Goal: Information Seeking & Learning: Find specific fact

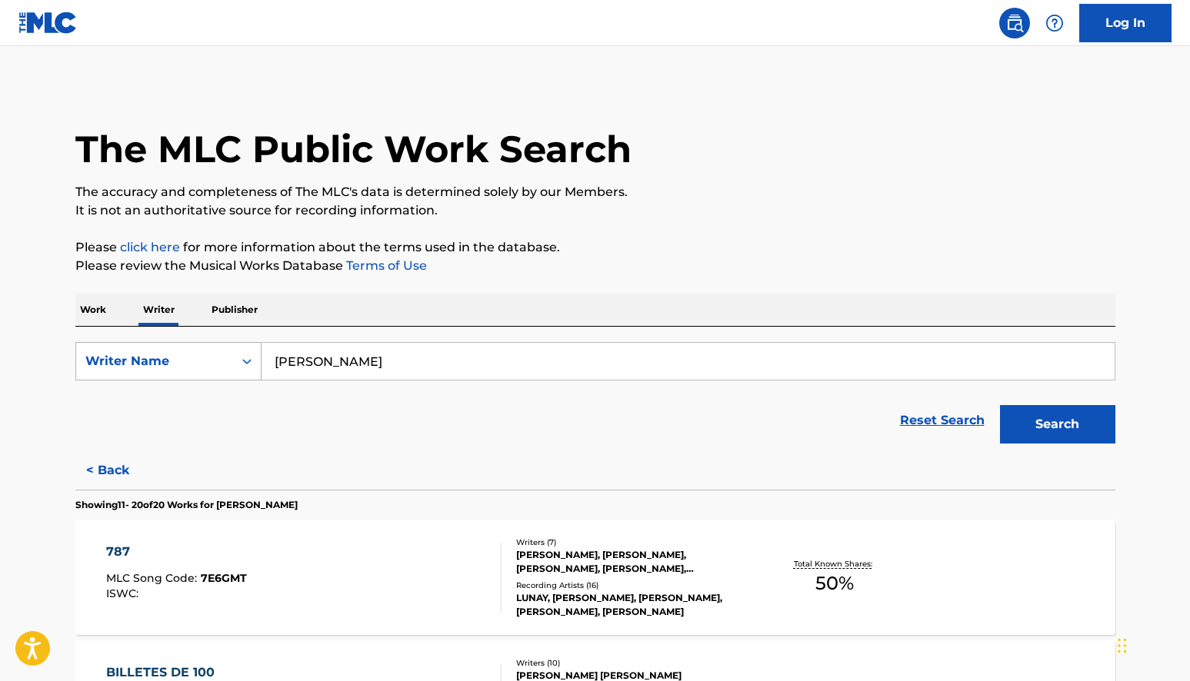
drag, startPoint x: 375, startPoint y: 363, endPoint x: 256, endPoint y: 353, distance: 118.9
click at [256, 353] on div "SearchWithCriteriaf1b5d87a-2431-4a48-b1d0-e514eabfccbc Writer Name [PERSON_NAME]" at bounding box center [595, 361] width 1040 height 38
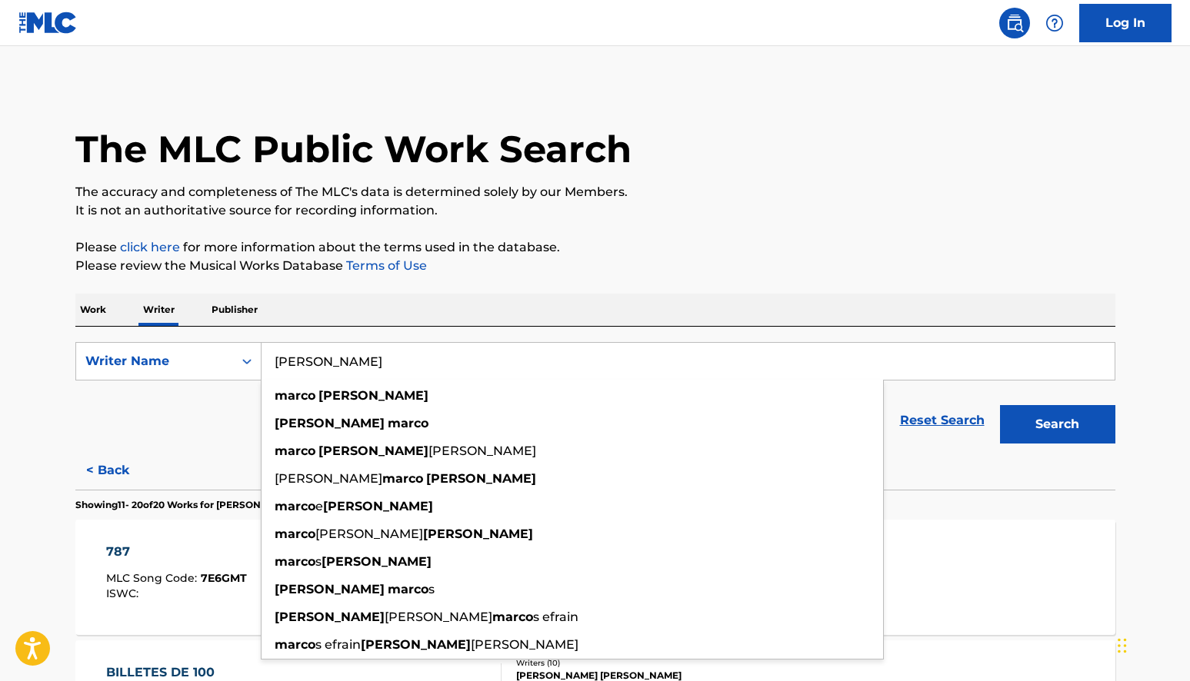
type input "[PERSON_NAME]"
click at [1057, 425] on button "Search" at bounding box center [1057, 424] width 115 height 38
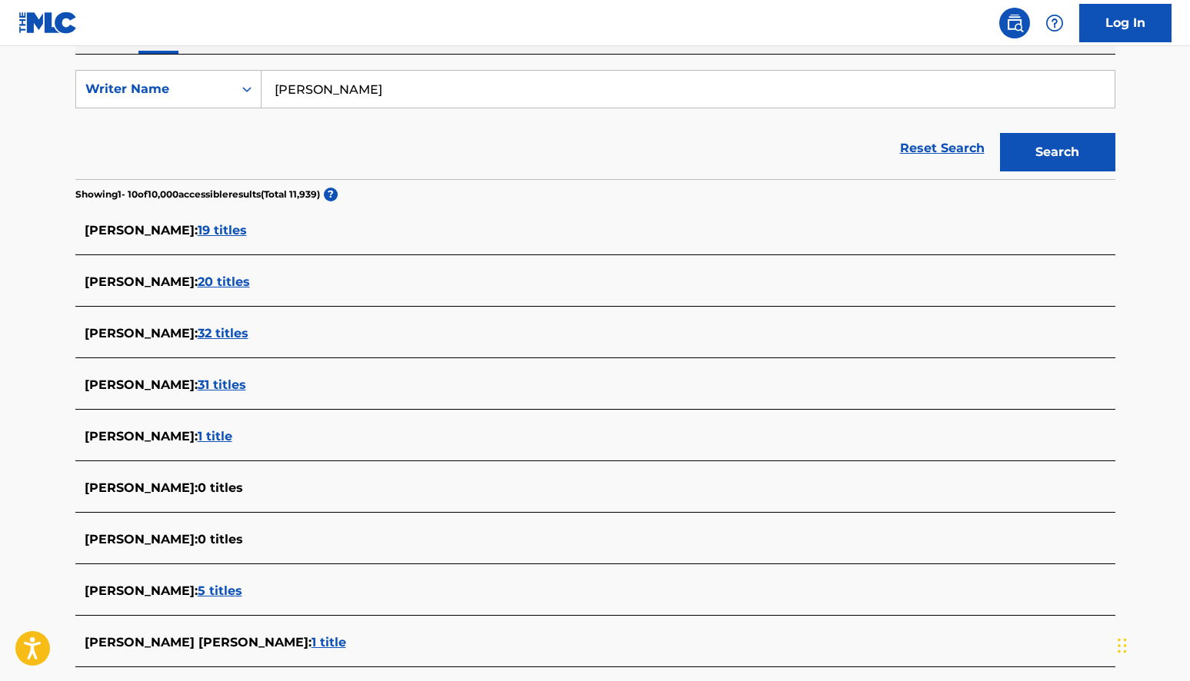
scroll to position [245, 0]
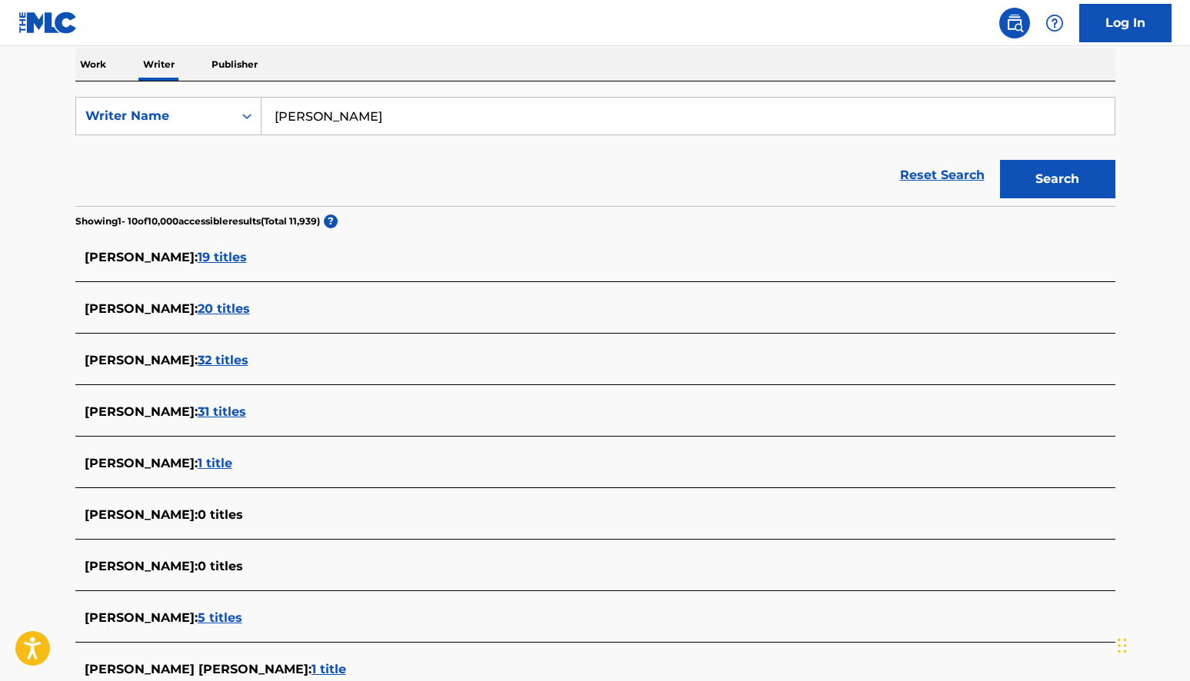
click at [198, 414] on span "31 titles" at bounding box center [222, 412] width 48 height 15
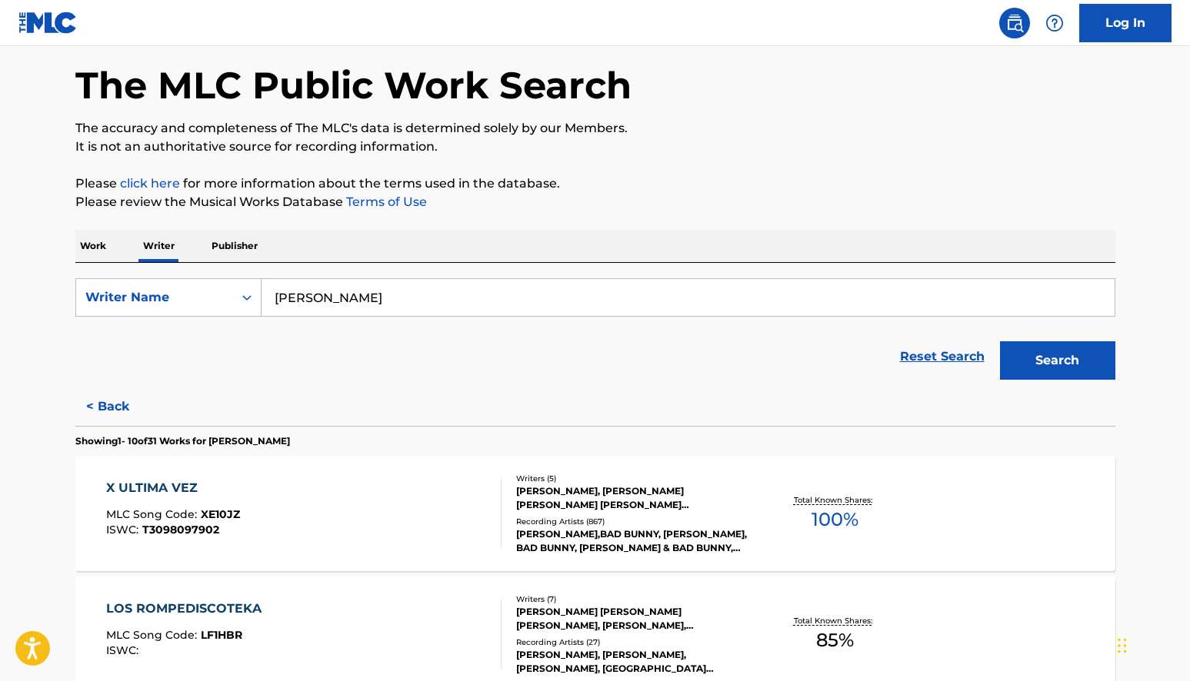
scroll to position [0, 0]
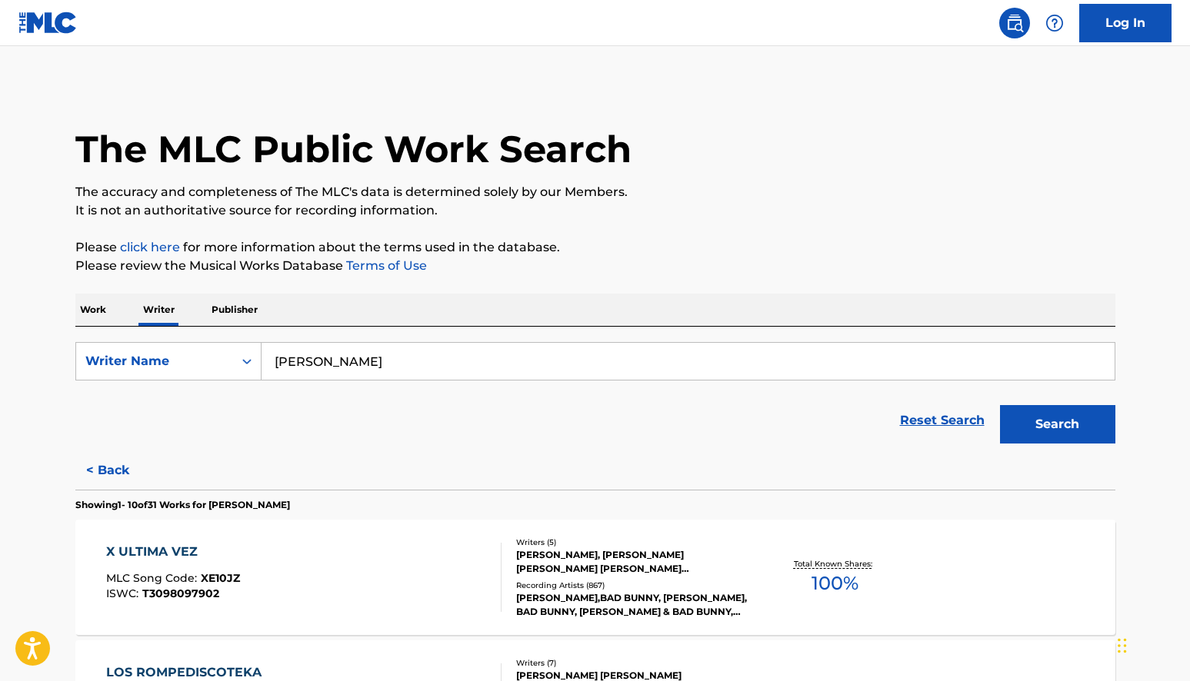
click at [94, 307] on p "Work" at bounding box center [92, 310] width 35 height 32
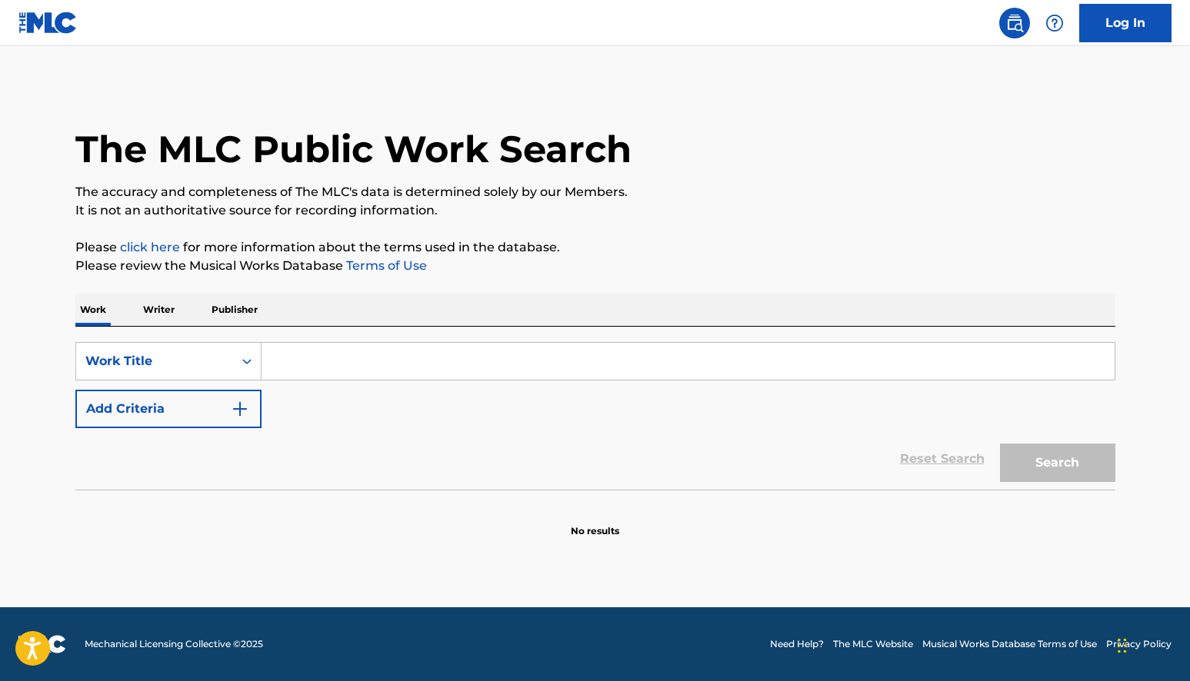
click at [148, 301] on p "Writer" at bounding box center [158, 310] width 41 height 32
click at [155, 315] on p "Writer" at bounding box center [158, 310] width 41 height 32
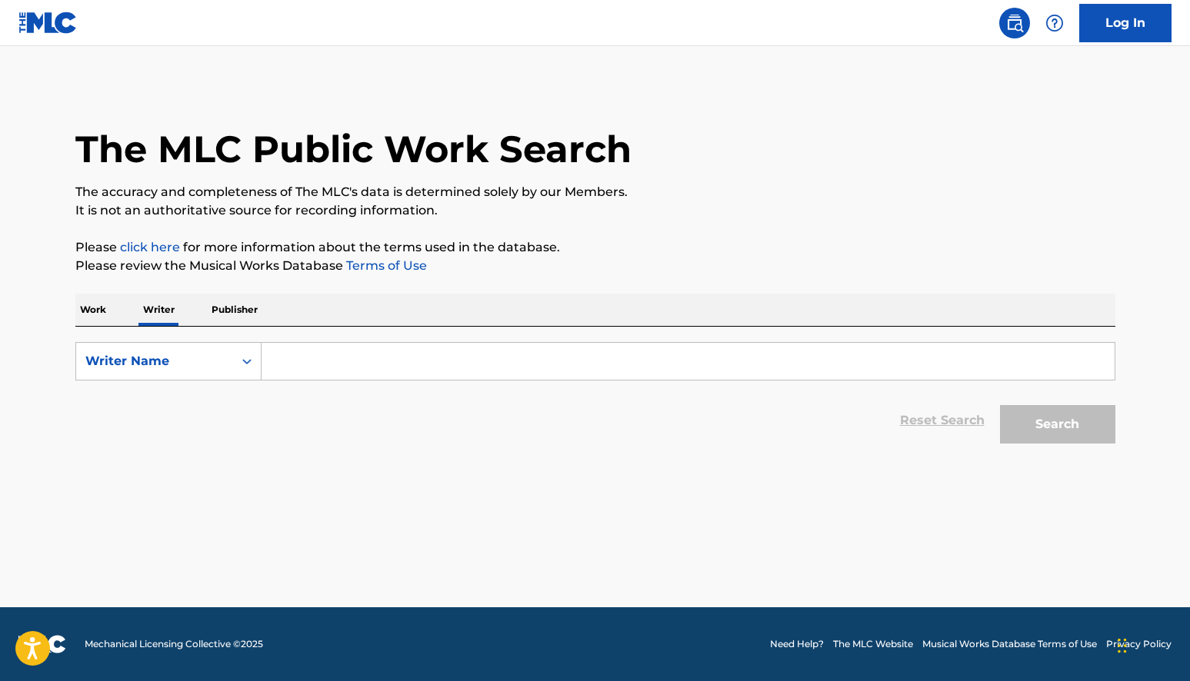
click at [297, 353] on input "Search Form" at bounding box center [687, 361] width 853 height 37
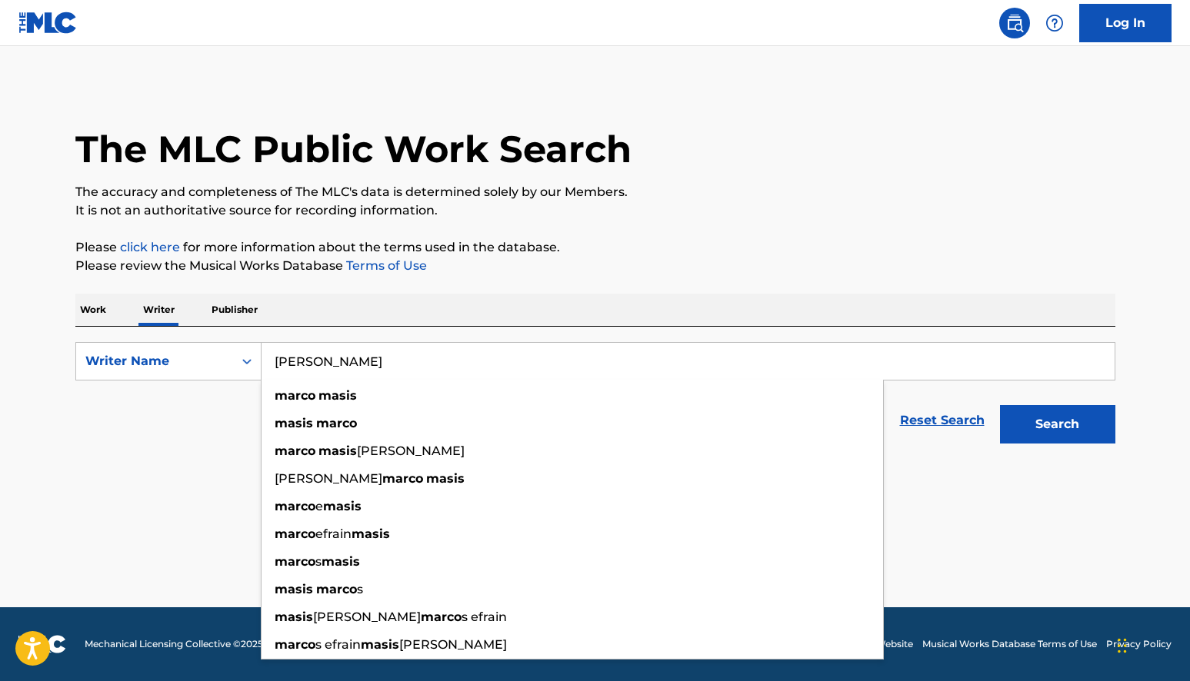
type input "[PERSON_NAME]"
click at [1057, 425] on button "Search" at bounding box center [1057, 424] width 115 height 38
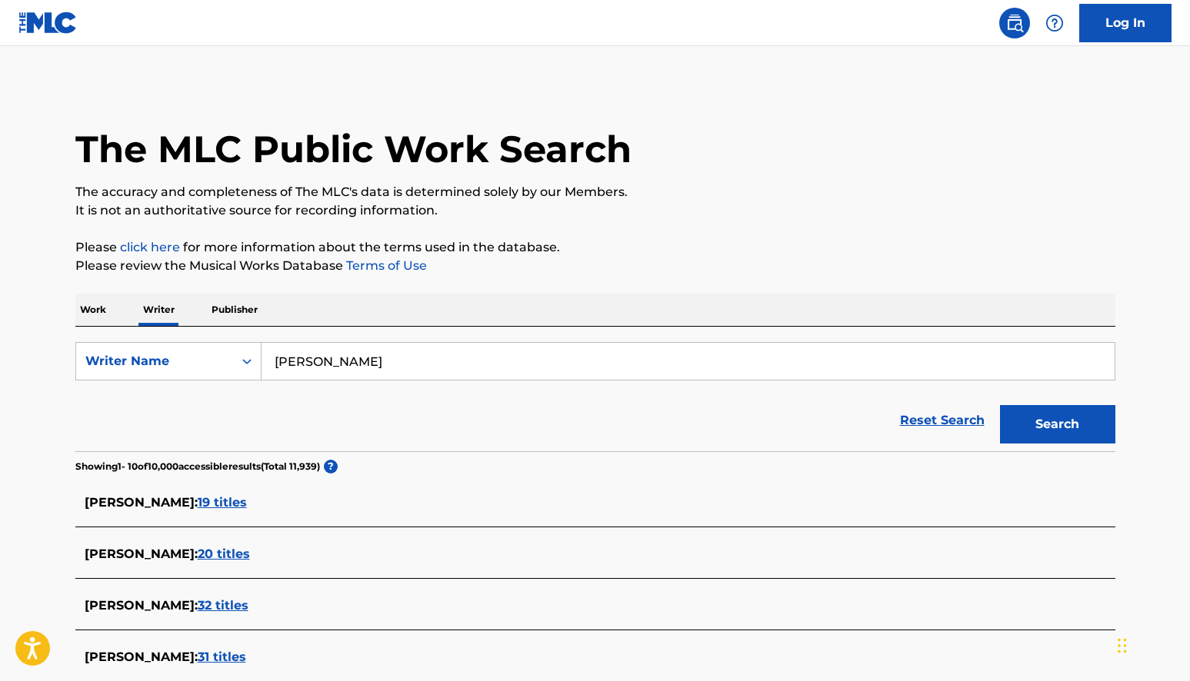
click at [227, 505] on span "19 titles" at bounding box center [222, 502] width 49 height 15
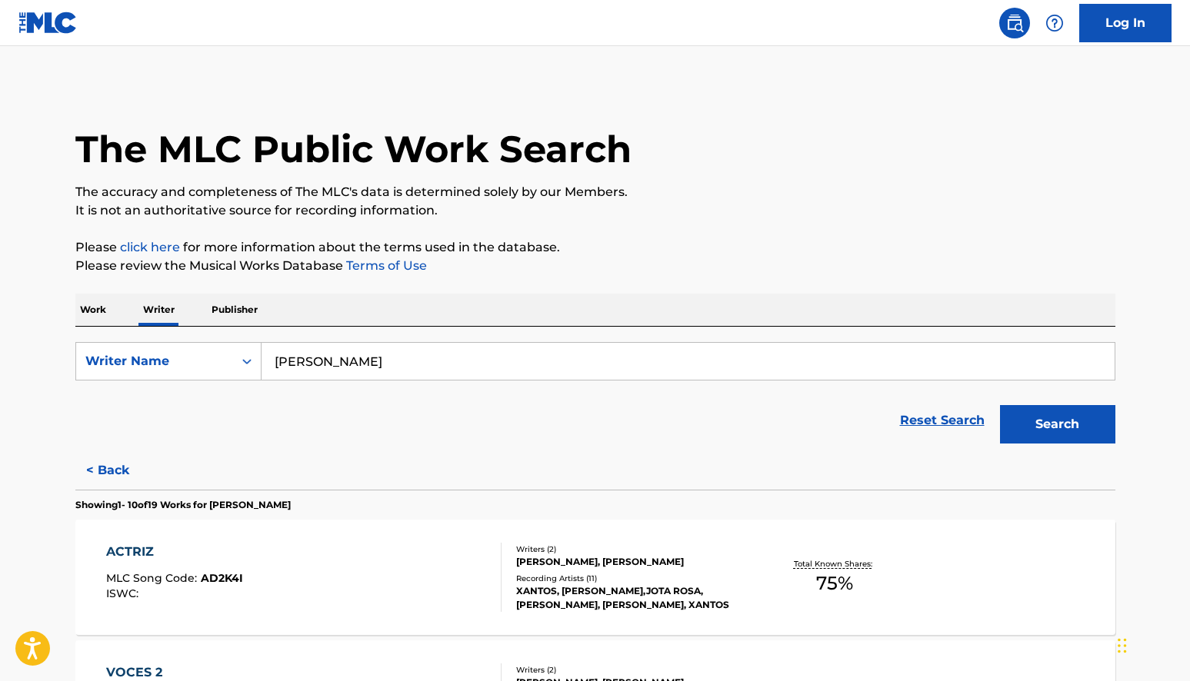
click at [112, 468] on button "< Back" at bounding box center [121, 470] width 92 height 38
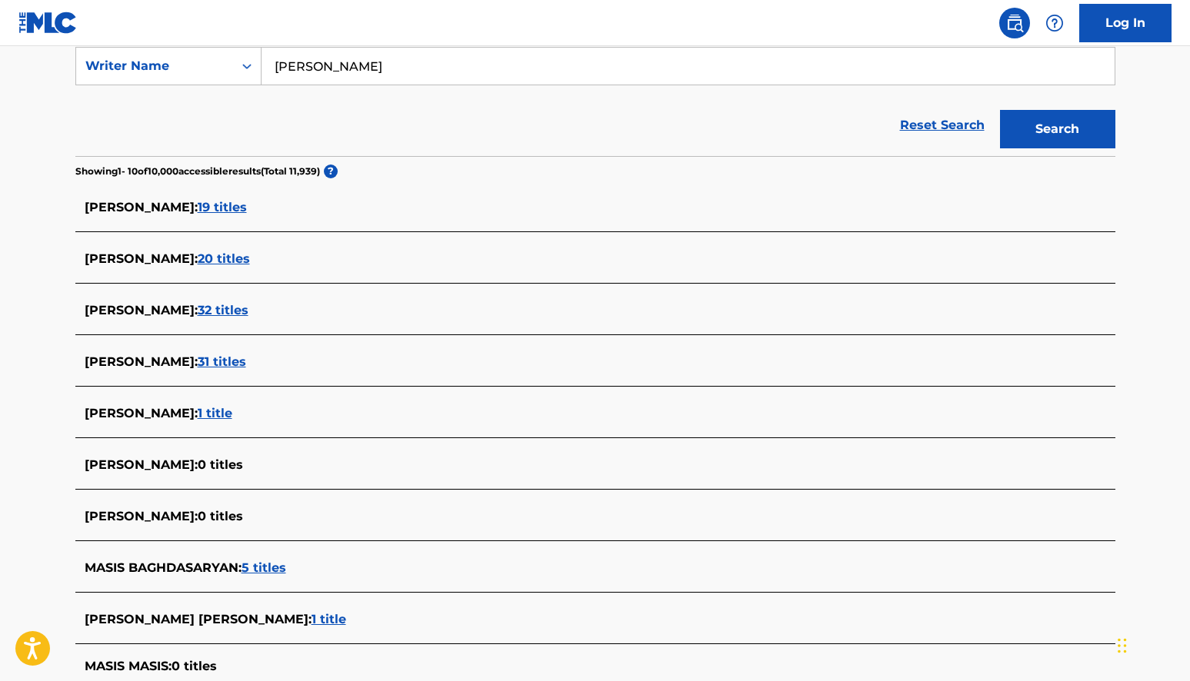
scroll to position [230, 0]
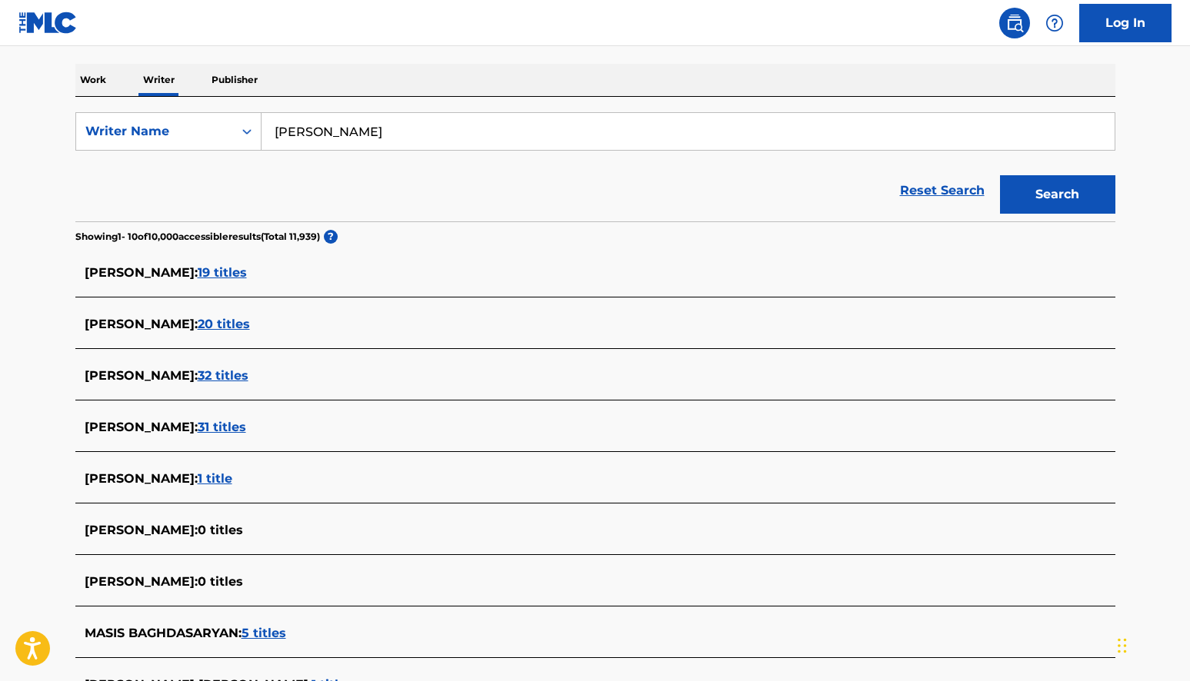
click at [202, 428] on span "31 titles" at bounding box center [222, 427] width 48 height 15
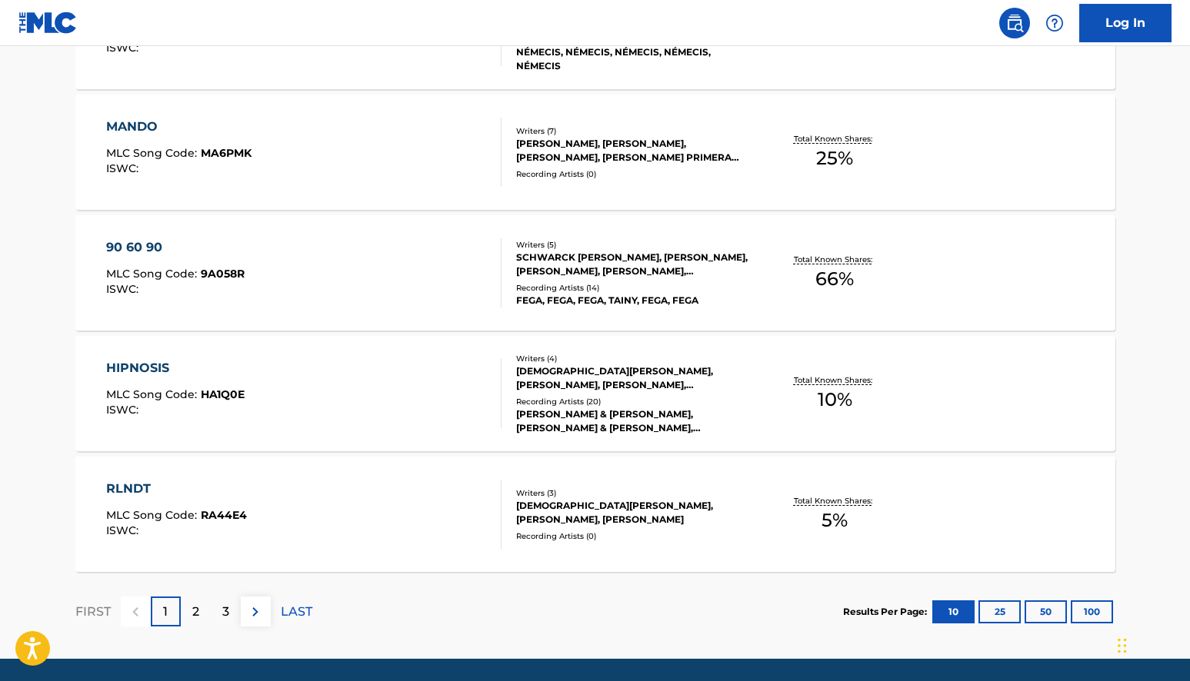
scroll to position [1194, 0]
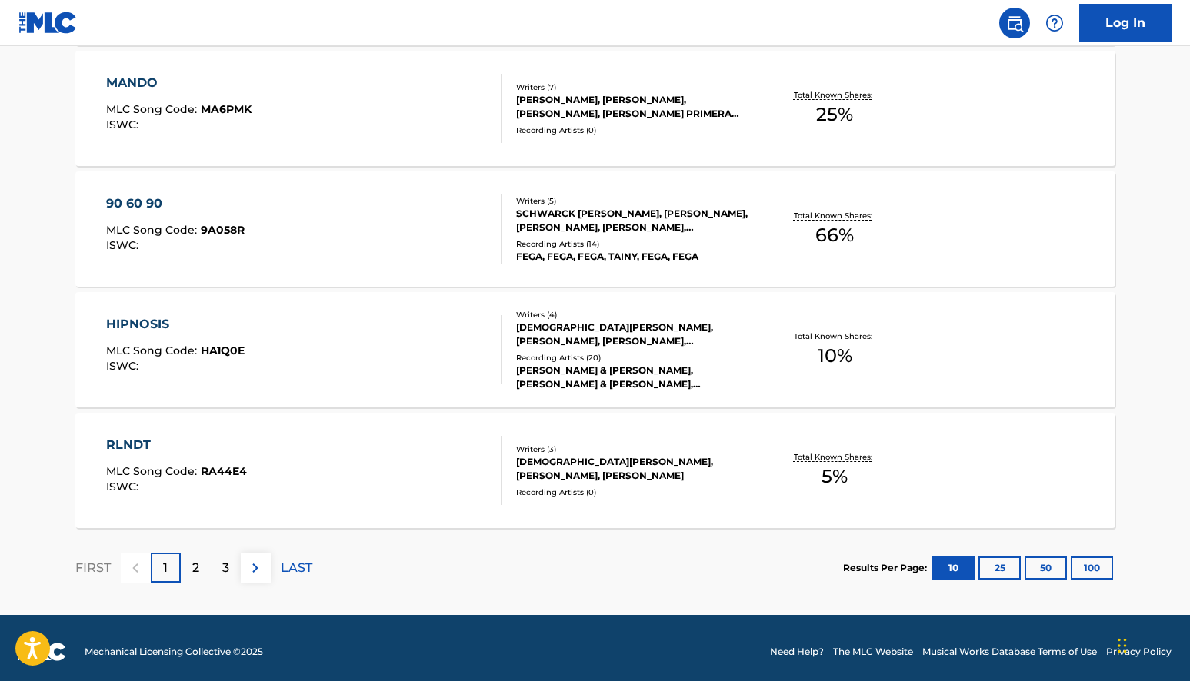
click at [225, 559] on p "3" at bounding box center [225, 568] width 7 height 18
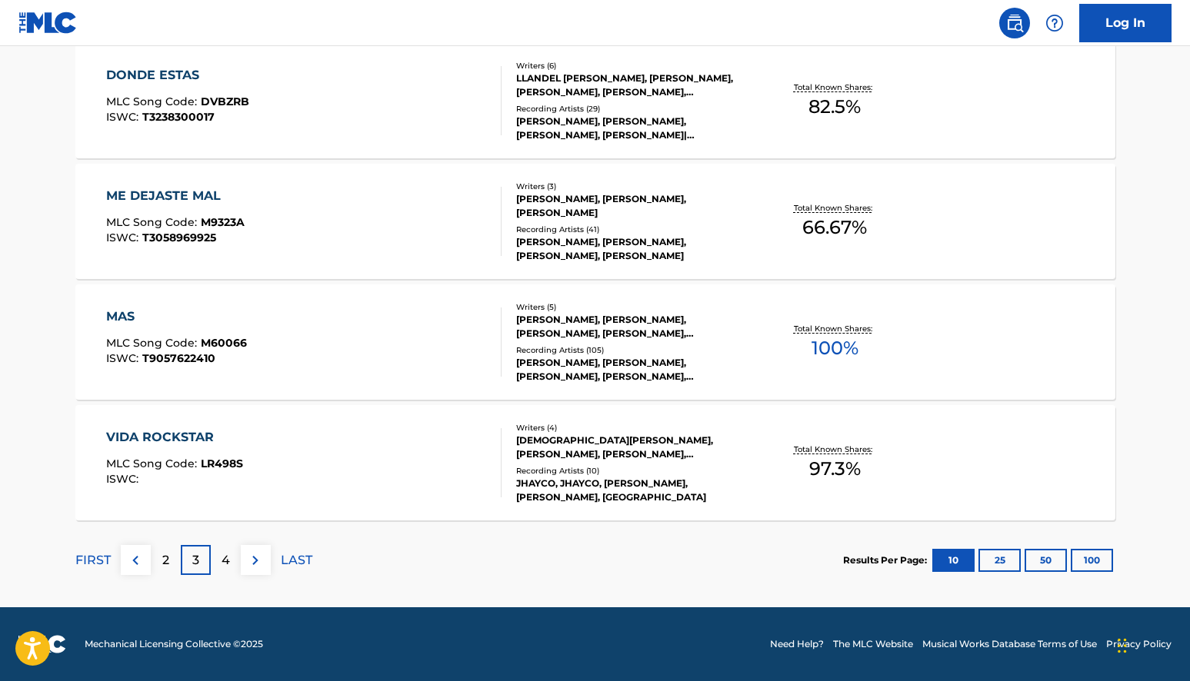
scroll to position [1201, 0]
click at [166, 563] on p "2" at bounding box center [165, 560] width 7 height 18
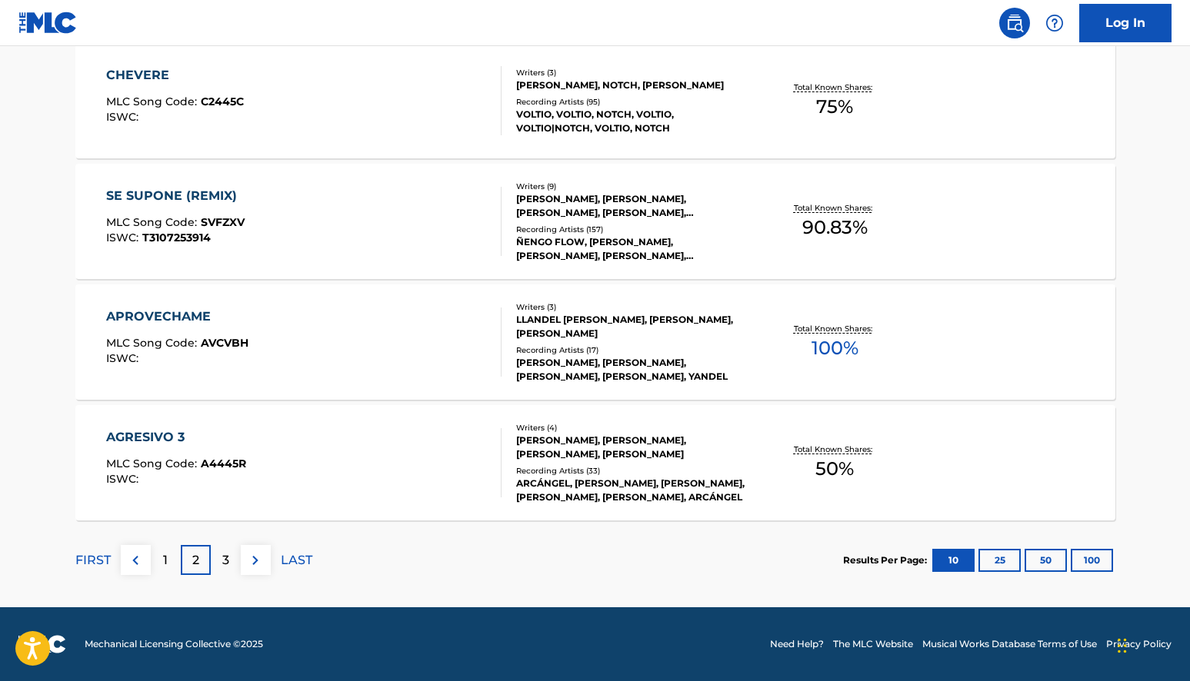
click at [165, 559] on p "1" at bounding box center [165, 560] width 5 height 18
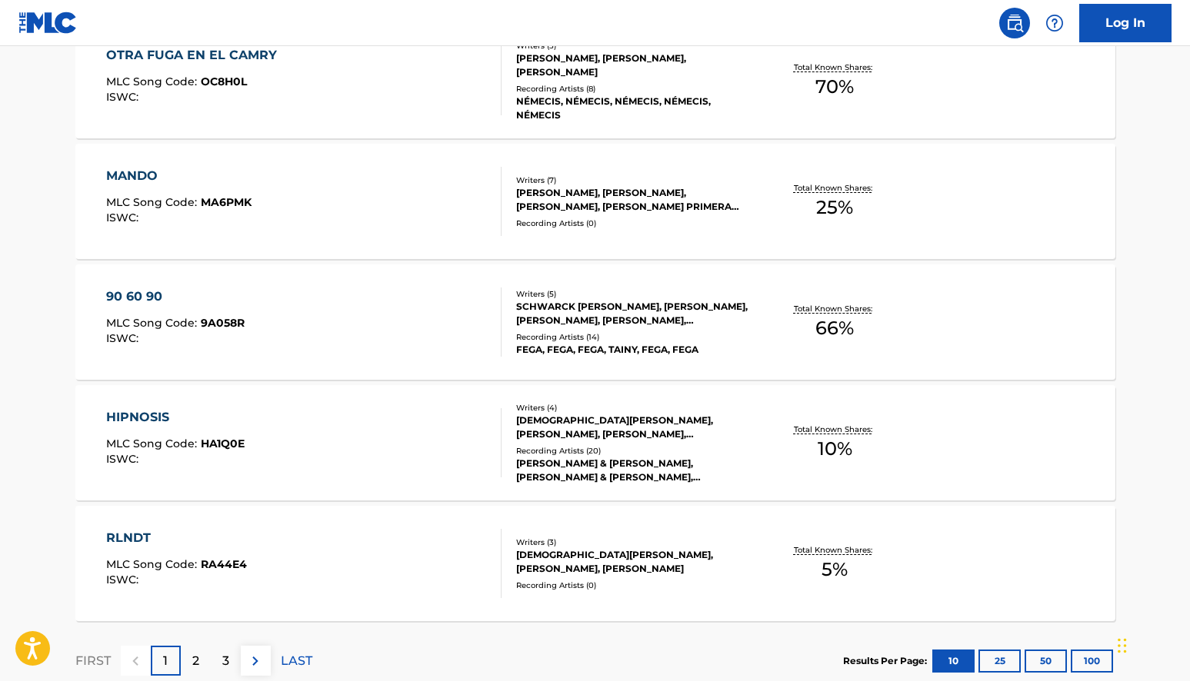
scroll to position [1130, 0]
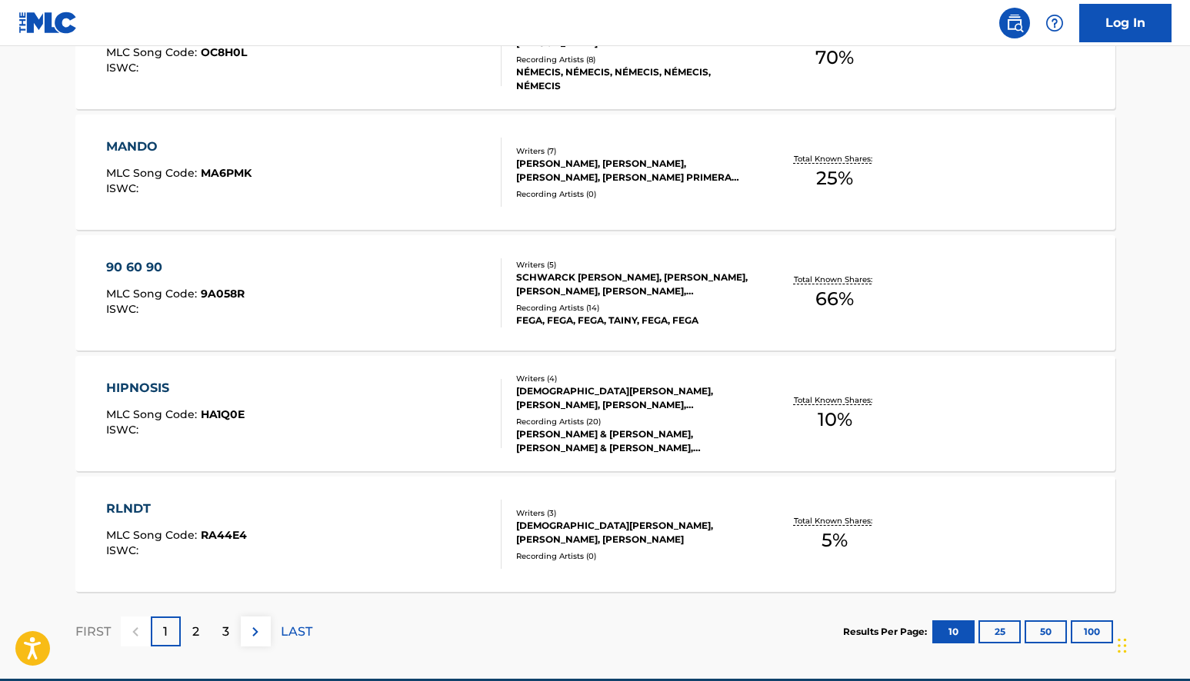
click at [128, 509] on div "RLNDT" at bounding box center [176, 509] width 141 height 18
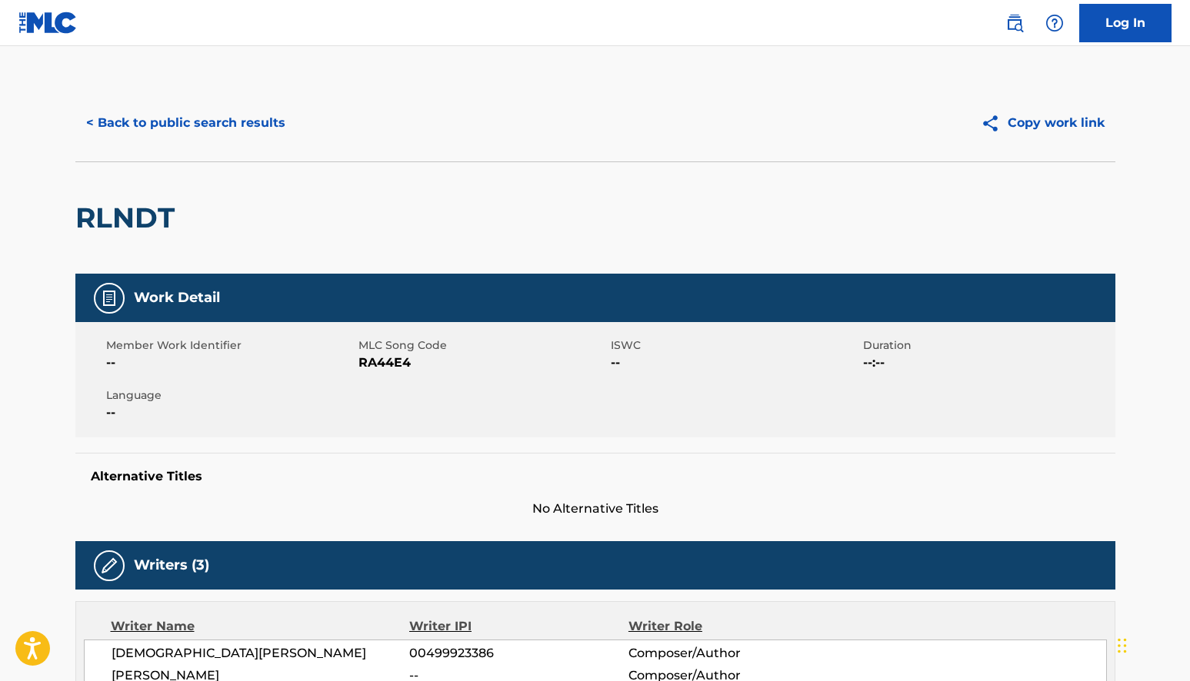
click at [142, 128] on button "< Back to public search results" at bounding box center [185, 123] width 221 height 38
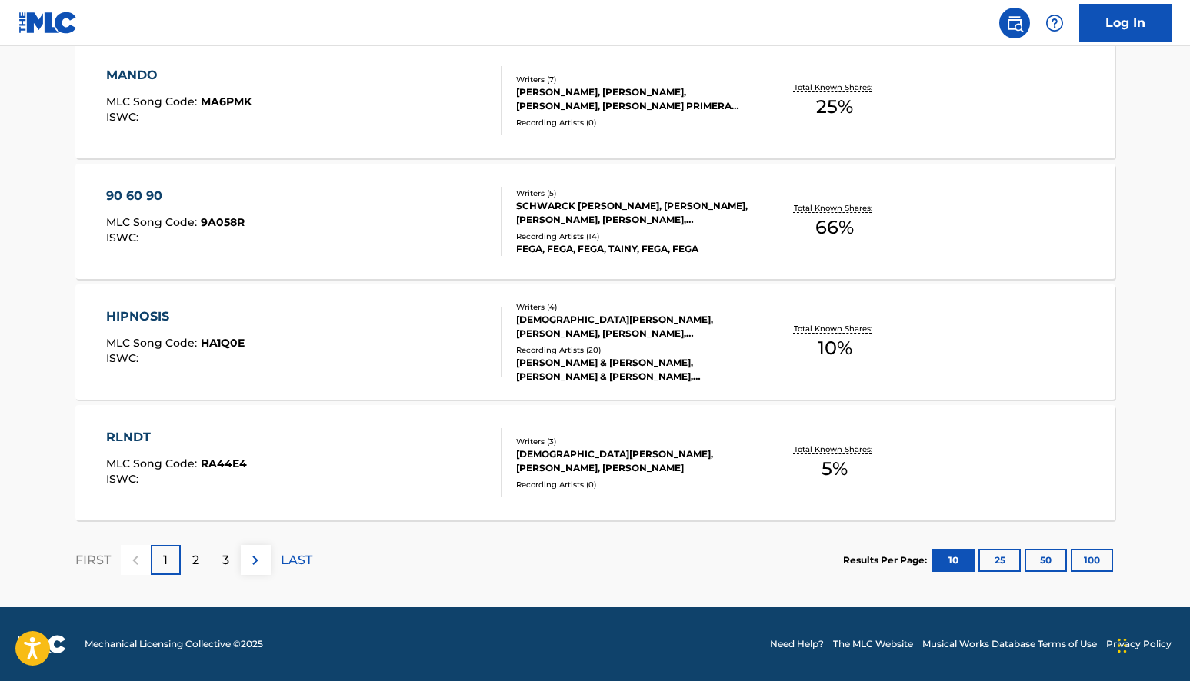
scroll to position [1201, 0]
click at [193, 564] on p "2" at bounding box center [195, 560] width 7 height 18
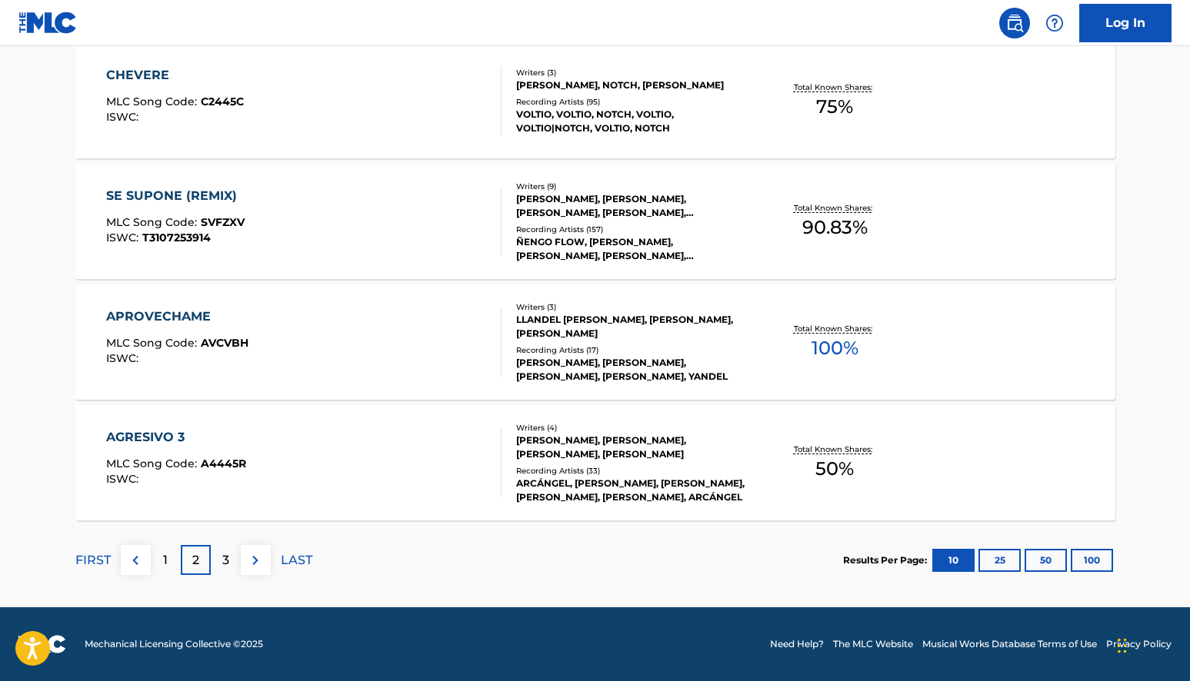
scroll to position [0, 0]
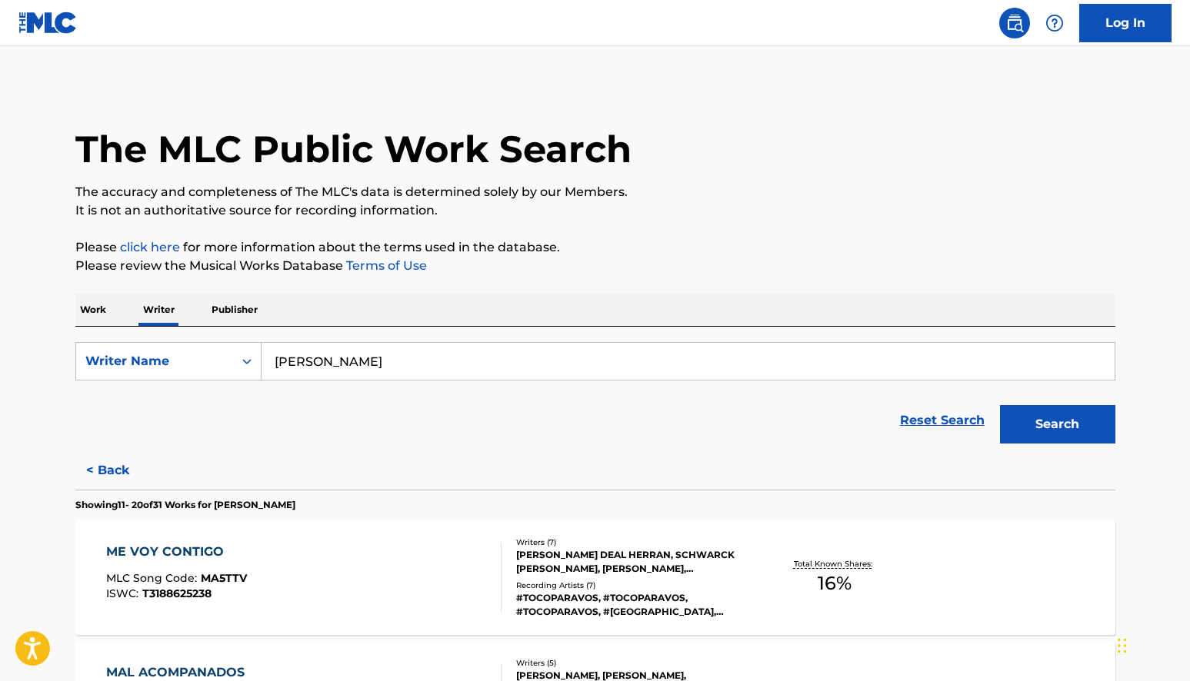
click at [114, 470] on button "< Back" at bounding box center [121, 470] width 92 height 38
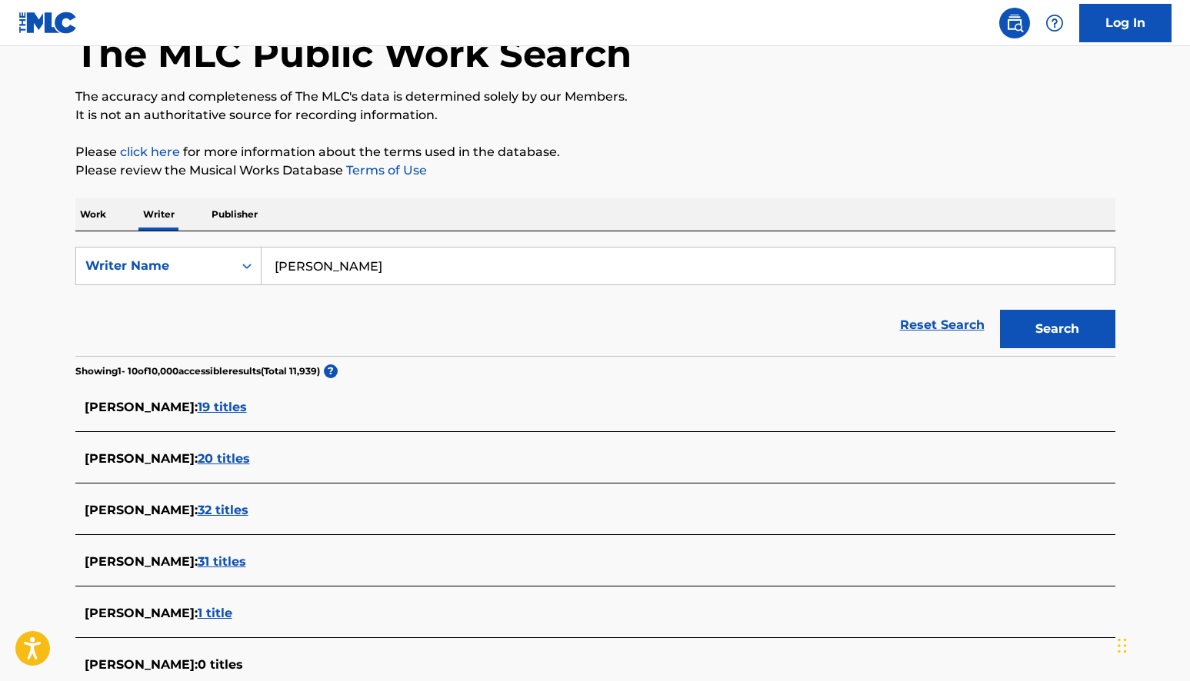
scroll to position [163, 0]
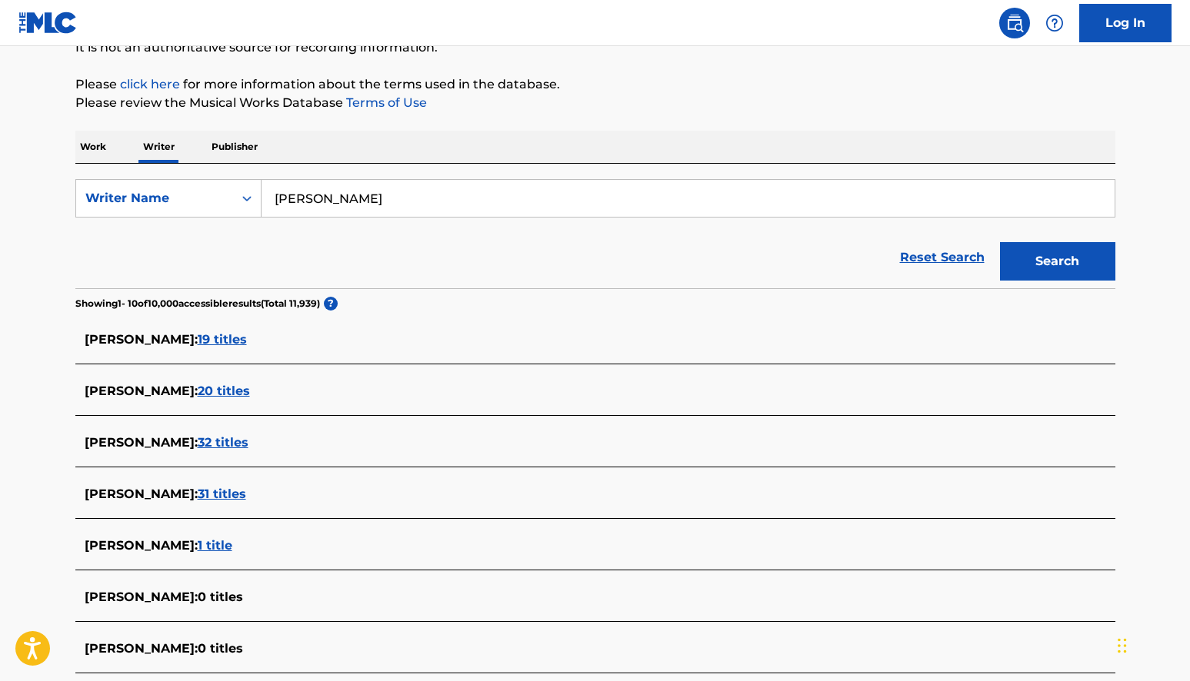
click at [212, 444] on span "32 titles" at bounding box center [223, 442] width 51 height 15
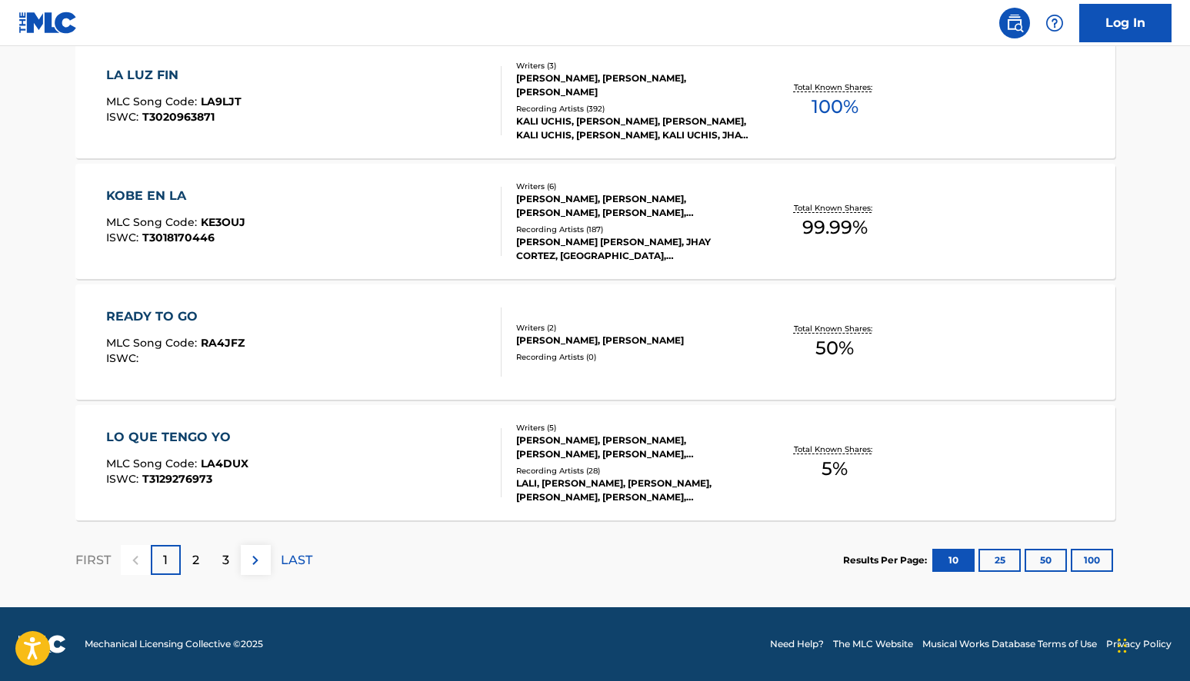
scroll to position [1201, 0]
click at [193, 563] on p "2" at bounding box center [195, 560] width 7 height 18
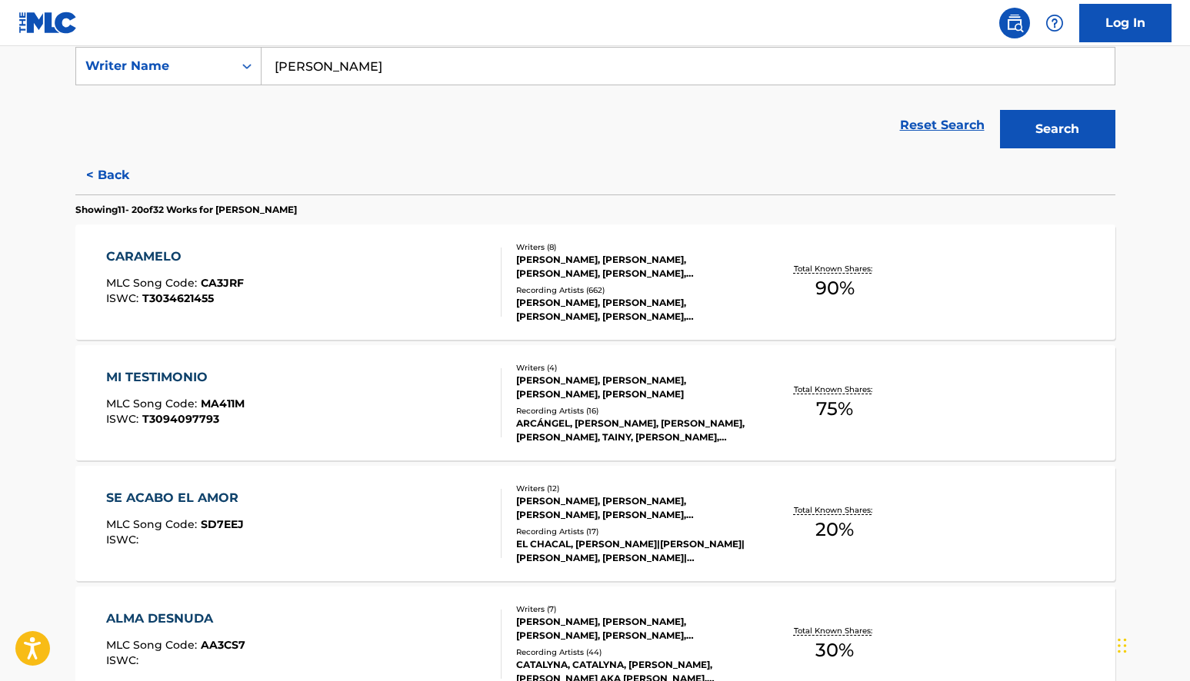
scroll to position [298, 0]
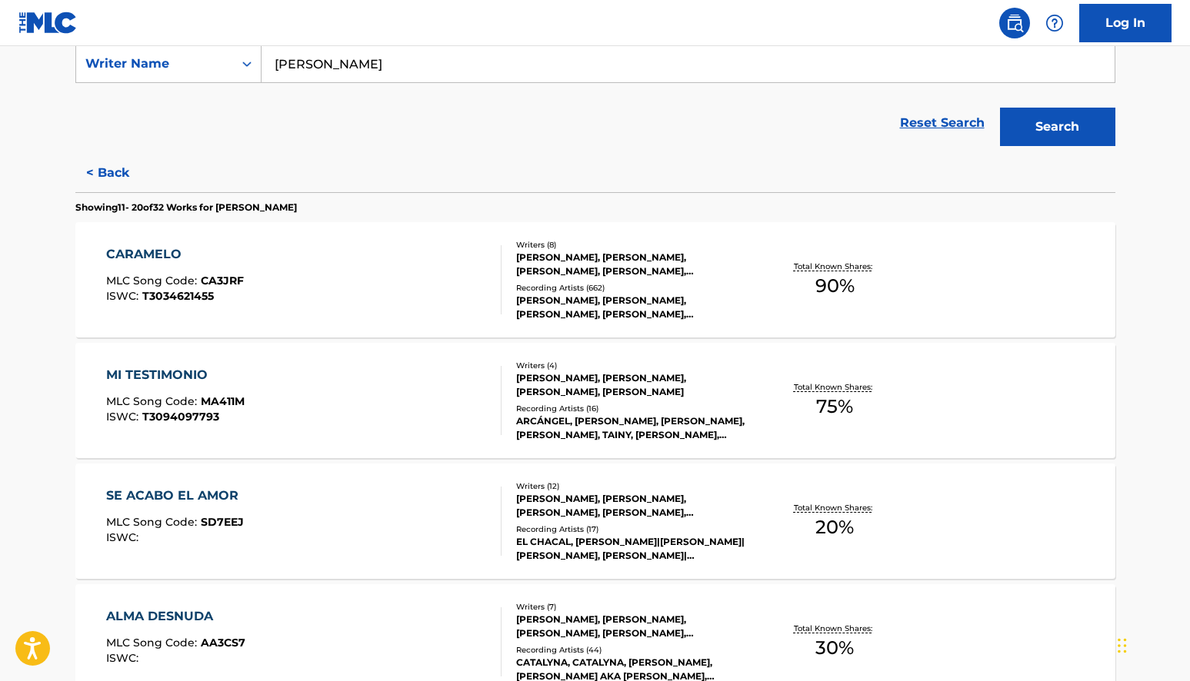
click at [569, 268] on div "[PERSON_NAME], [PERSON_NAME], [PERSON_NAME], [PERSON_NAME], [PERSON_NAME], [PER…" at bounding box center [632, 265] width 232 height 28
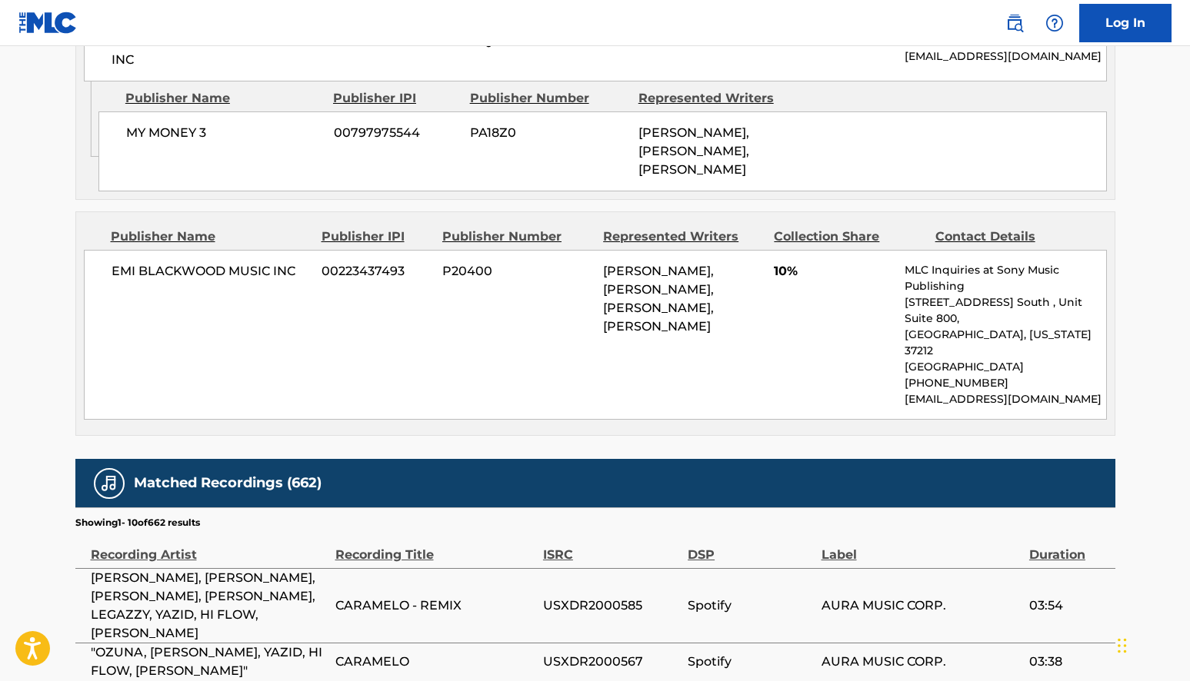
scroll to position [1642, 0]
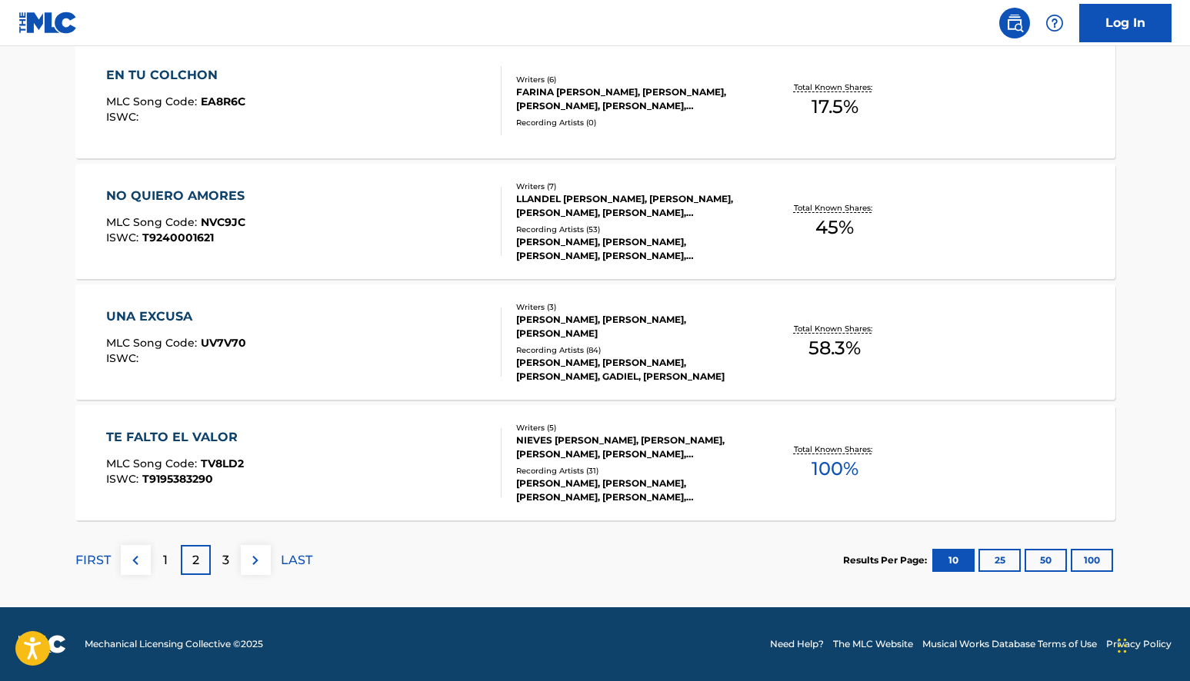
scroll to position [1201, 0]
click at [228, 562] on p "3" at bounding box center [225, 560] width 7 height 18
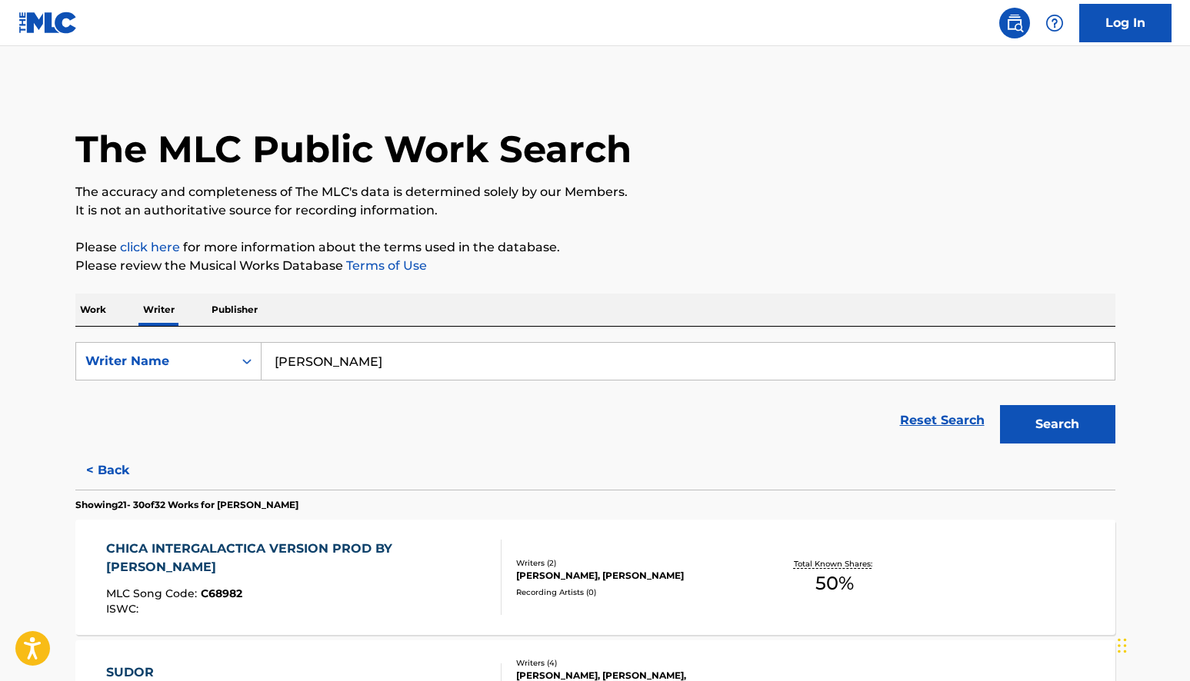
scroll to position [0, 0]
click at [102, 312] on p "Work" at bounding box center [92, 310] width 35 height 32
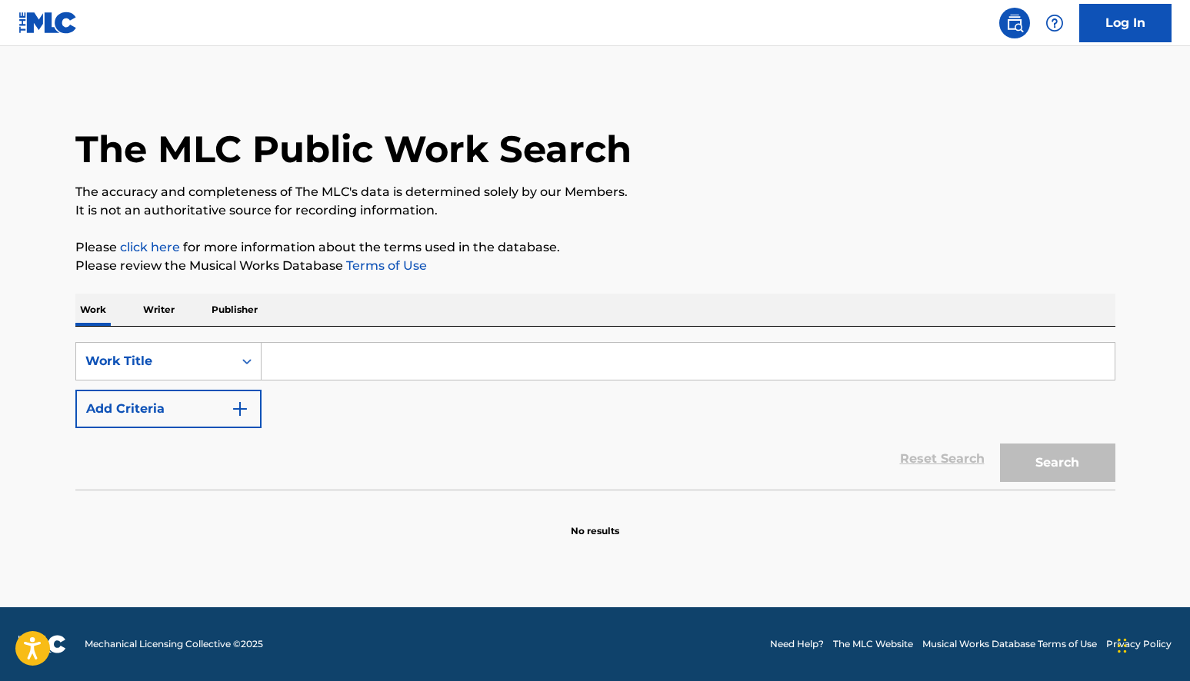
click at [314, 360] on input "Search Form" at bounding box center [687, 361] width 853 height 37
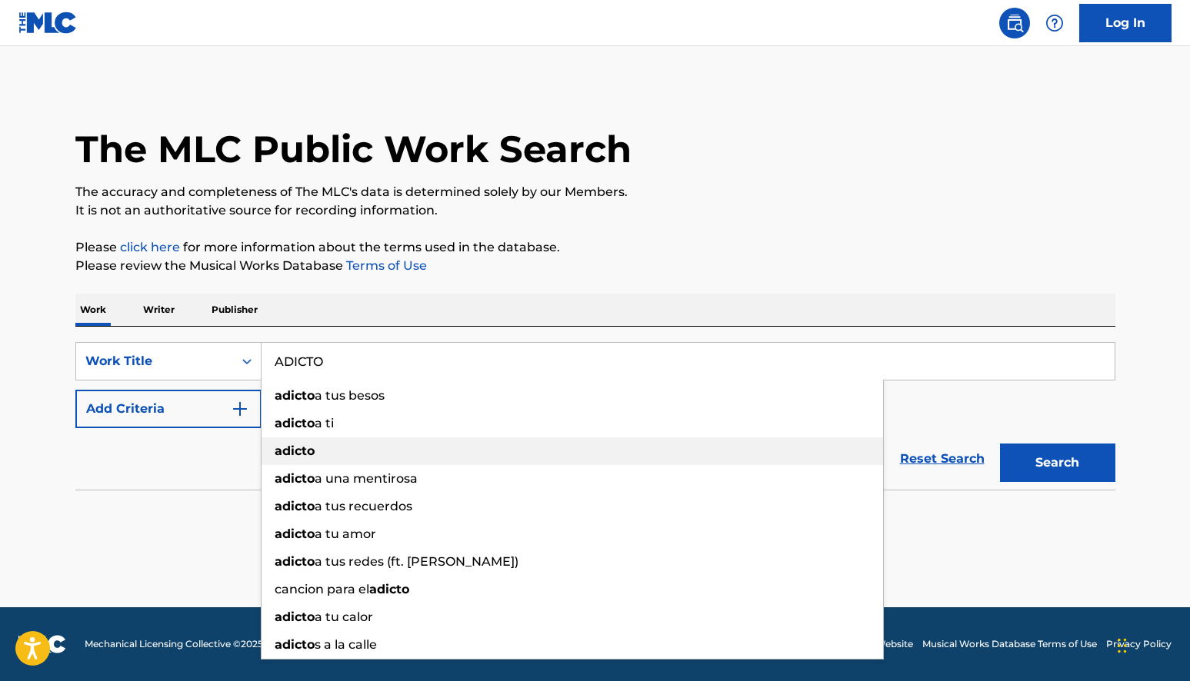
click at [427, 459] on div "adicto" at bounding box center [571, 452] width 621 height 28
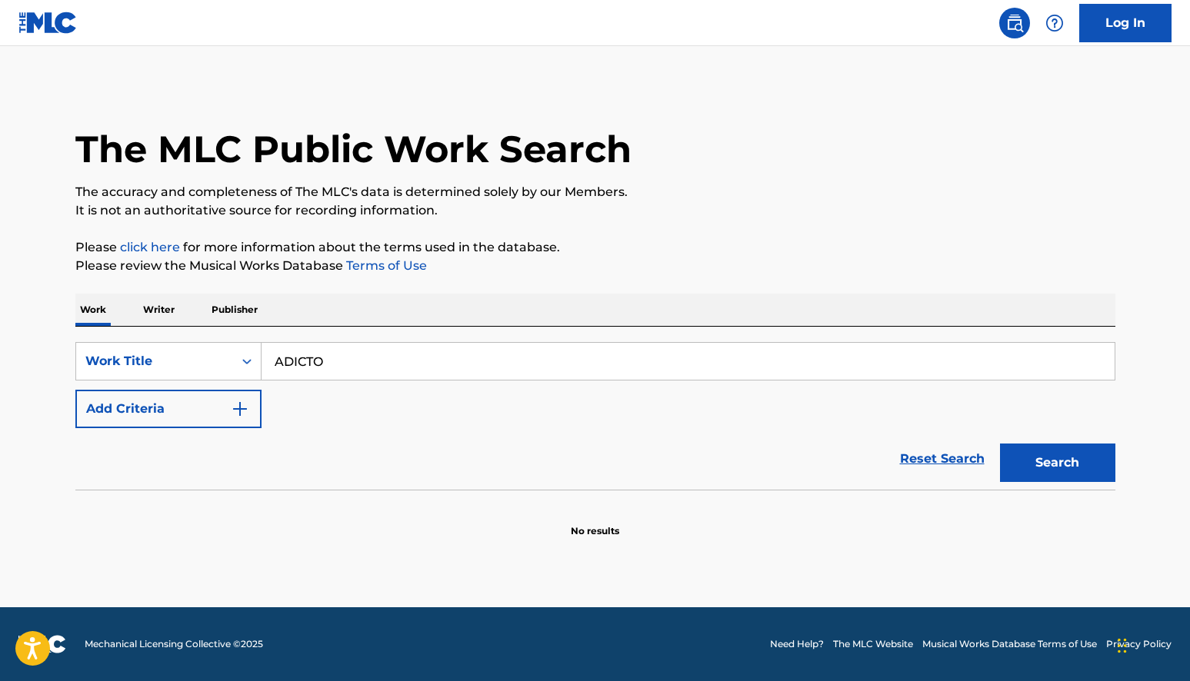
type input "adicto"
click at [221, 408] on button "Add Criteria" at bounding box center [168, 409] width 186 height 38
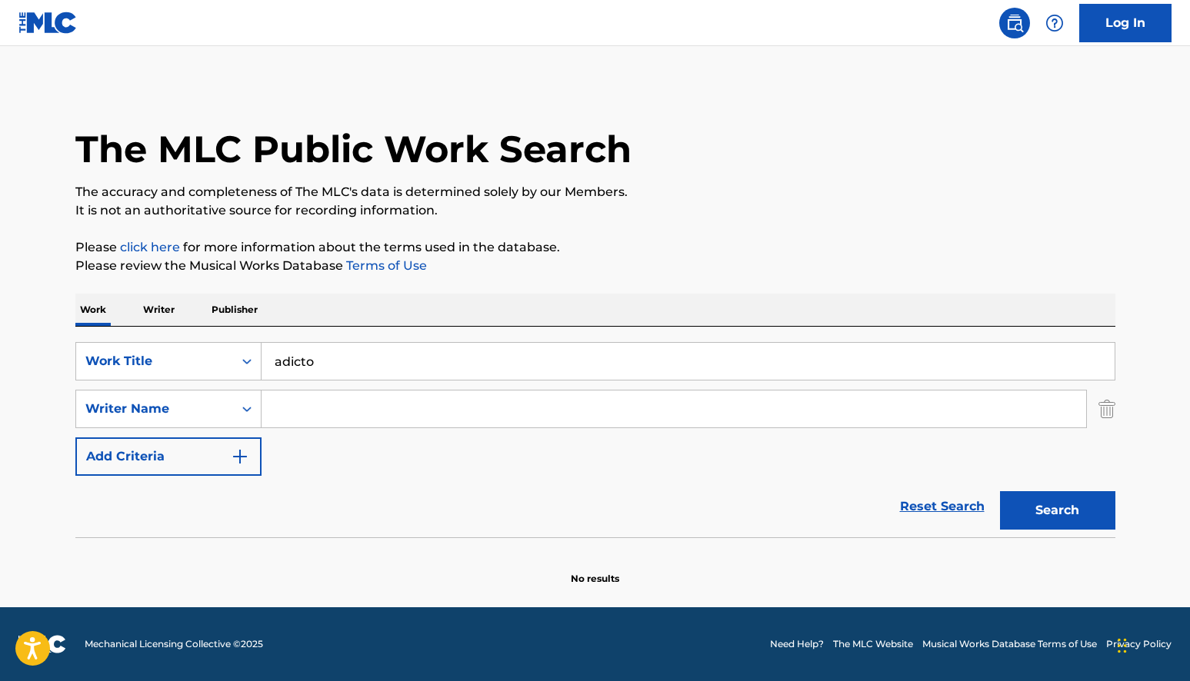
click at [335, 416] on input "Search Form" at bounding box center [673, 409] width 824 height 37
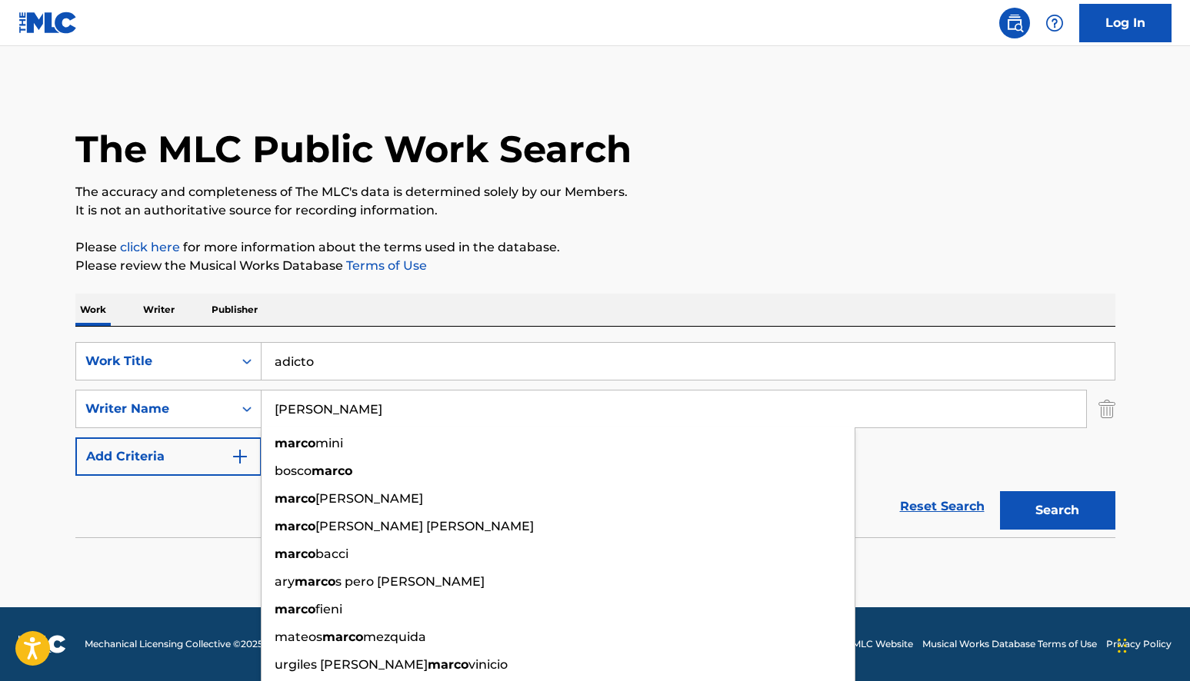
type input "[PERSON_NAME]"
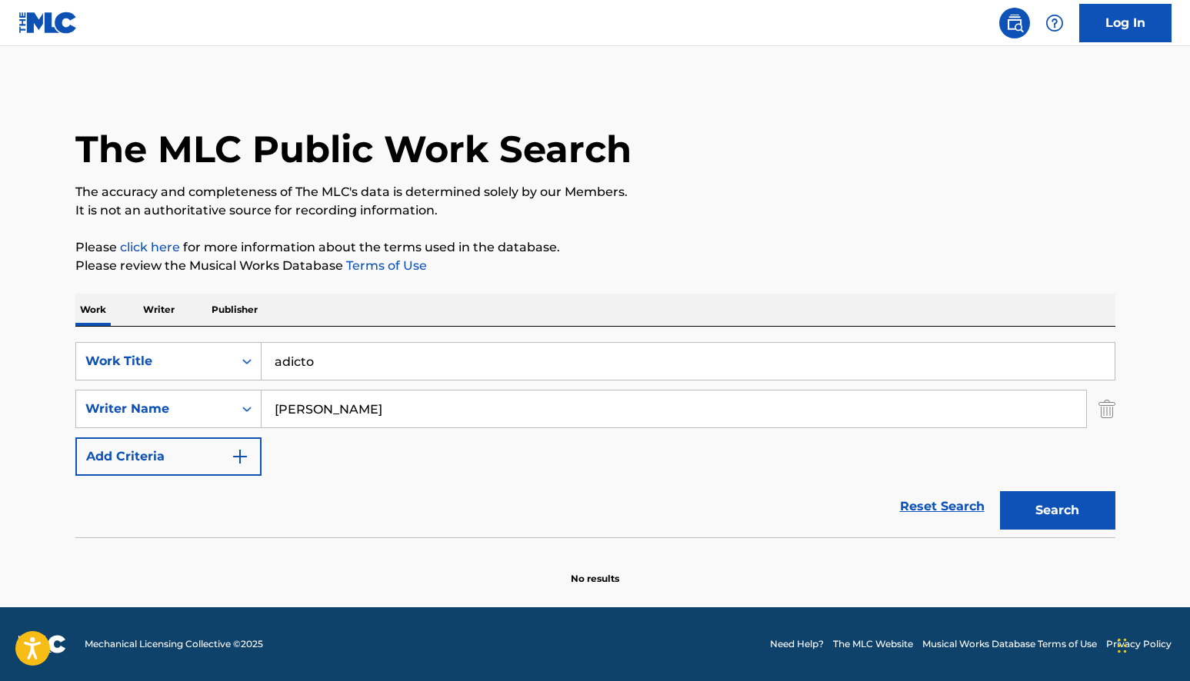
click at [1057, 504] on button "Search" at bounding box center [1057, 510] width 115 height 38
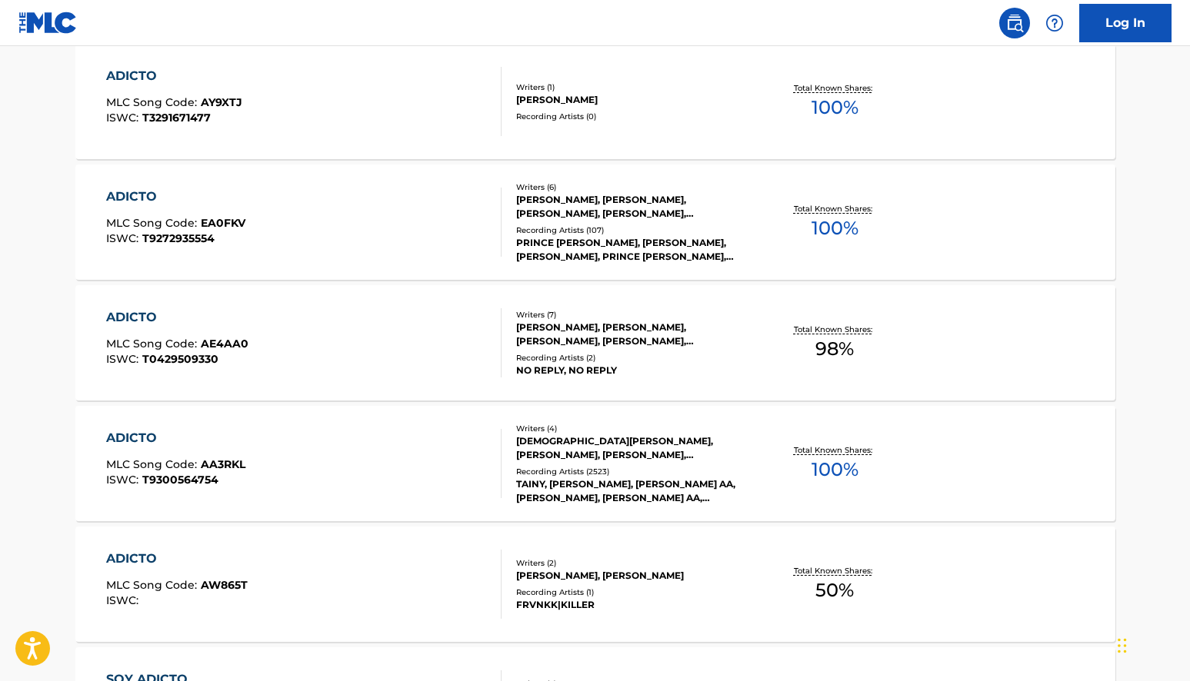
scroll to position [651, 0]
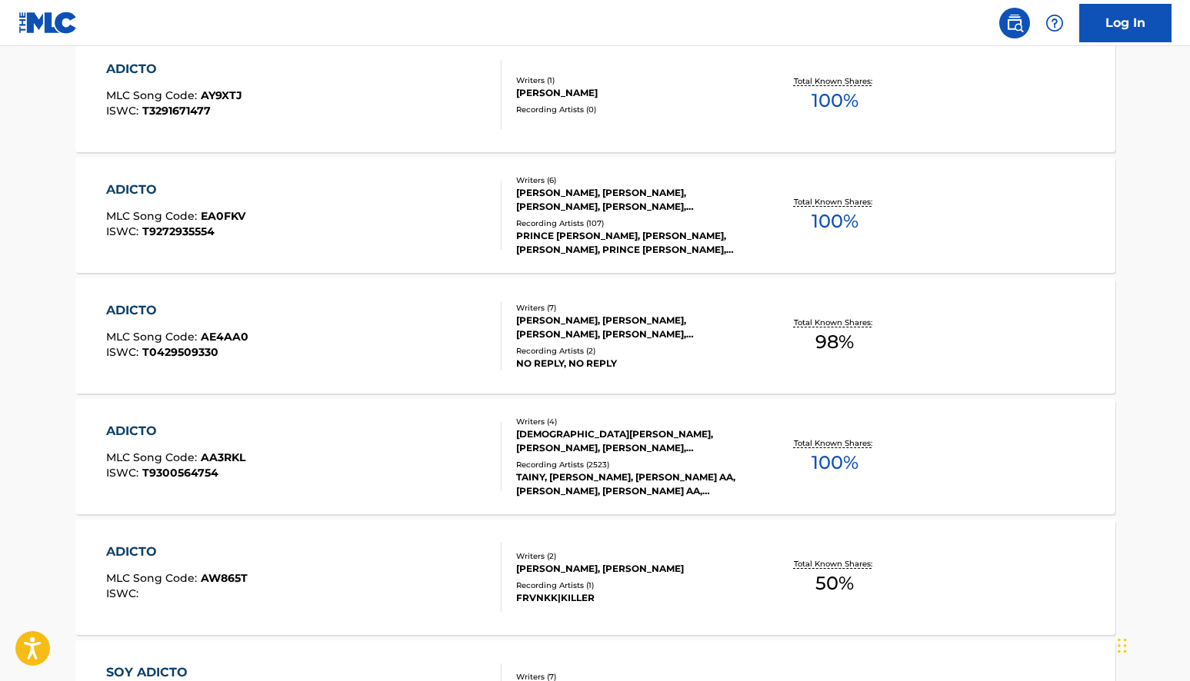
click at [608, 478] on div "TAINY, [PERSON_NAME], [PERSON_NAME] AA, [PERSON_NAME], [PERSON_NAME] AA, [PERSO…" at bounding box center [632, 485] width 232 height 28
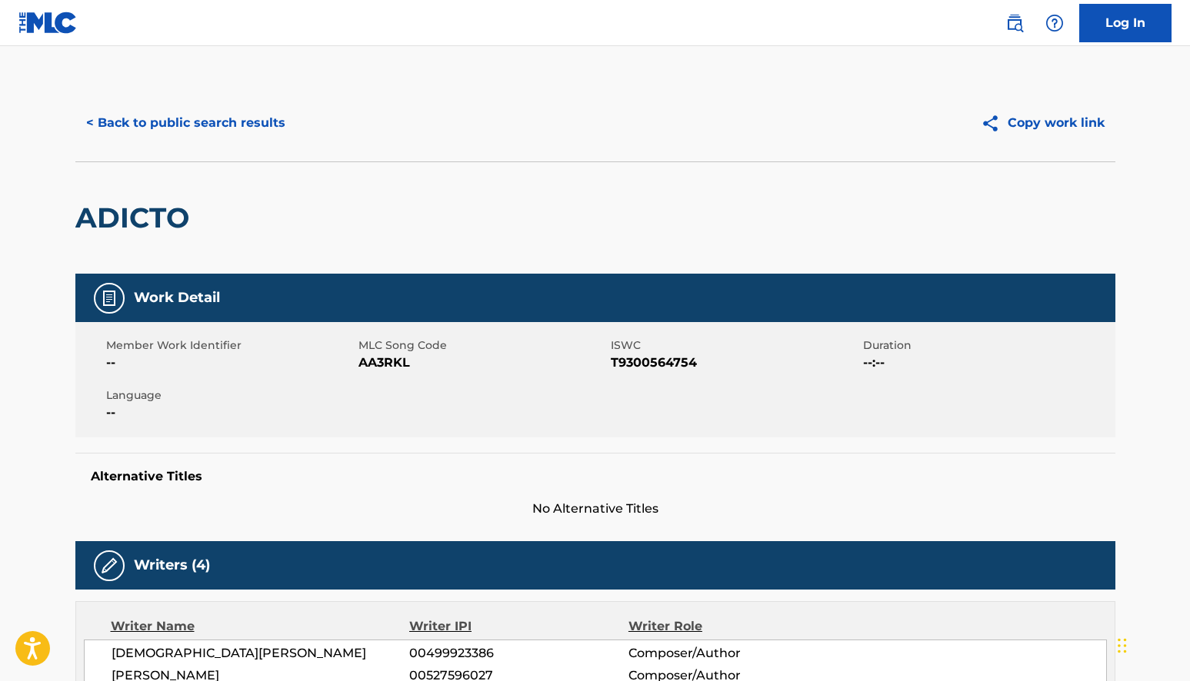
click at [127, 119] on button "< Back to public search results" at bounding box center [185, 123] width 221 height 38
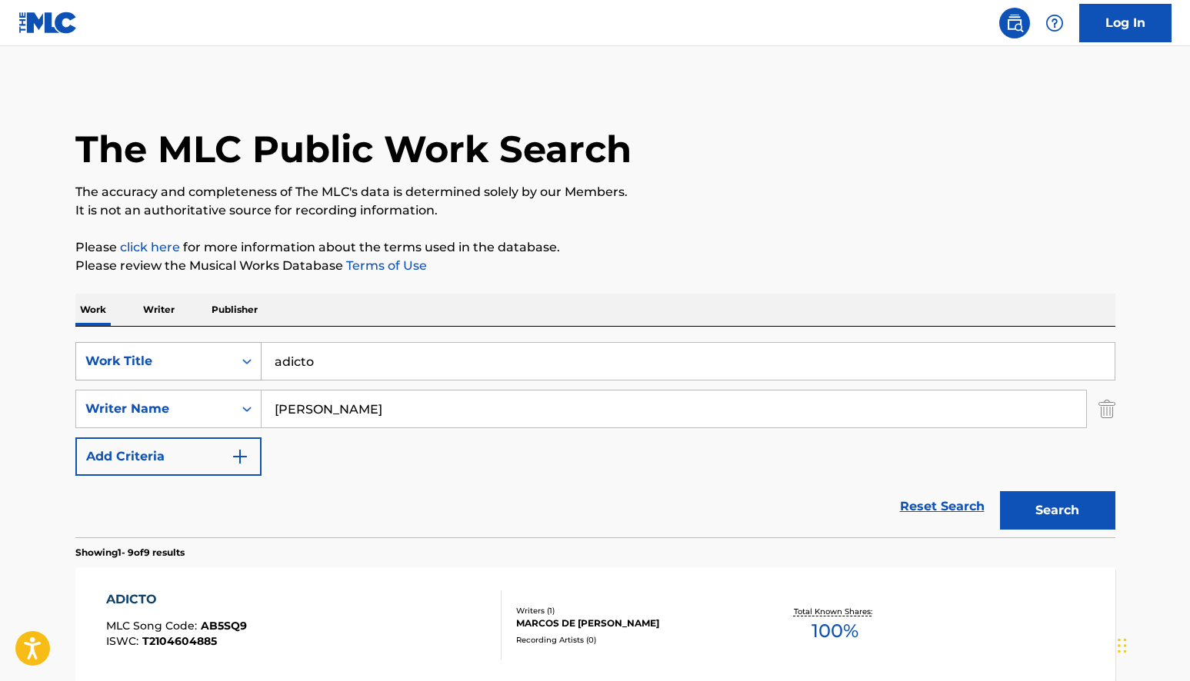
drag, startPoint x: 326, startPoint y: 361, endPoint x: 251, endPoint y: 360, distance: 75.4
click at [251, 360] on div "SearchWithCriteria63eb9b4e-922e-424f-bbde-c992b3eee81f Work Title adicto" at bounding box center [595, 361] width 1040 height 38
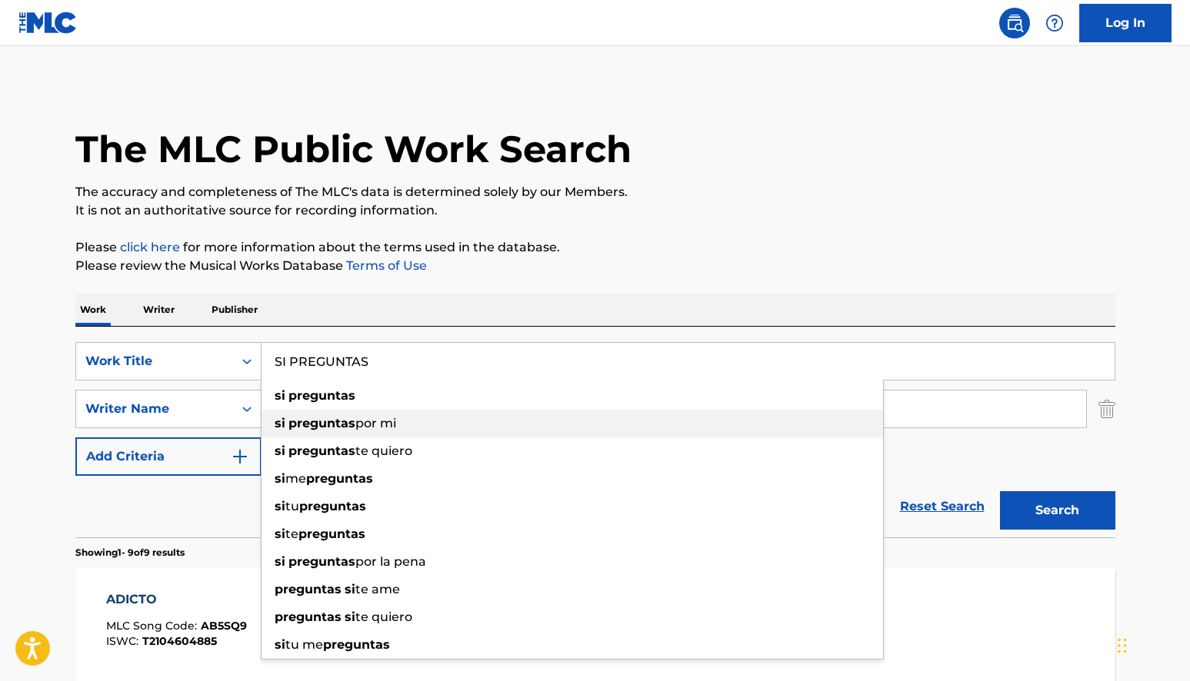
click at [367, 423] on span "por mi" at bounding box center [375, 423] width 41 height 15
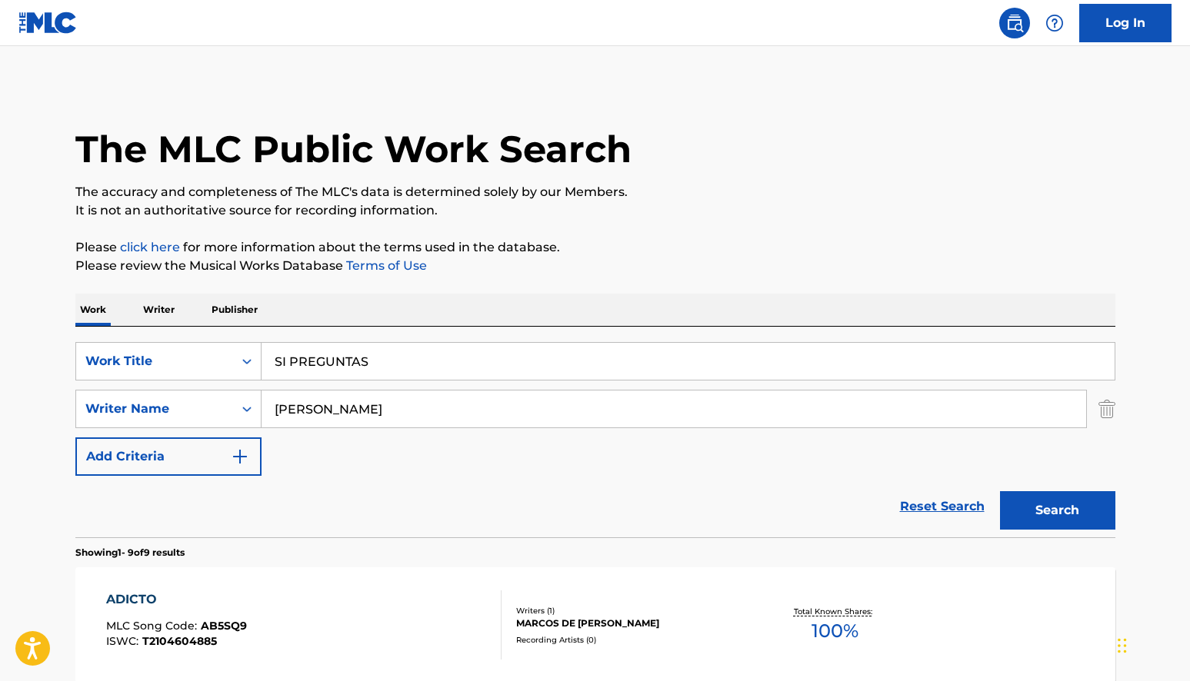
type input "si preguntas por mi"
click at [1056, 505] on button "Search" at bounding box center [1057, 510] width 115 height 38
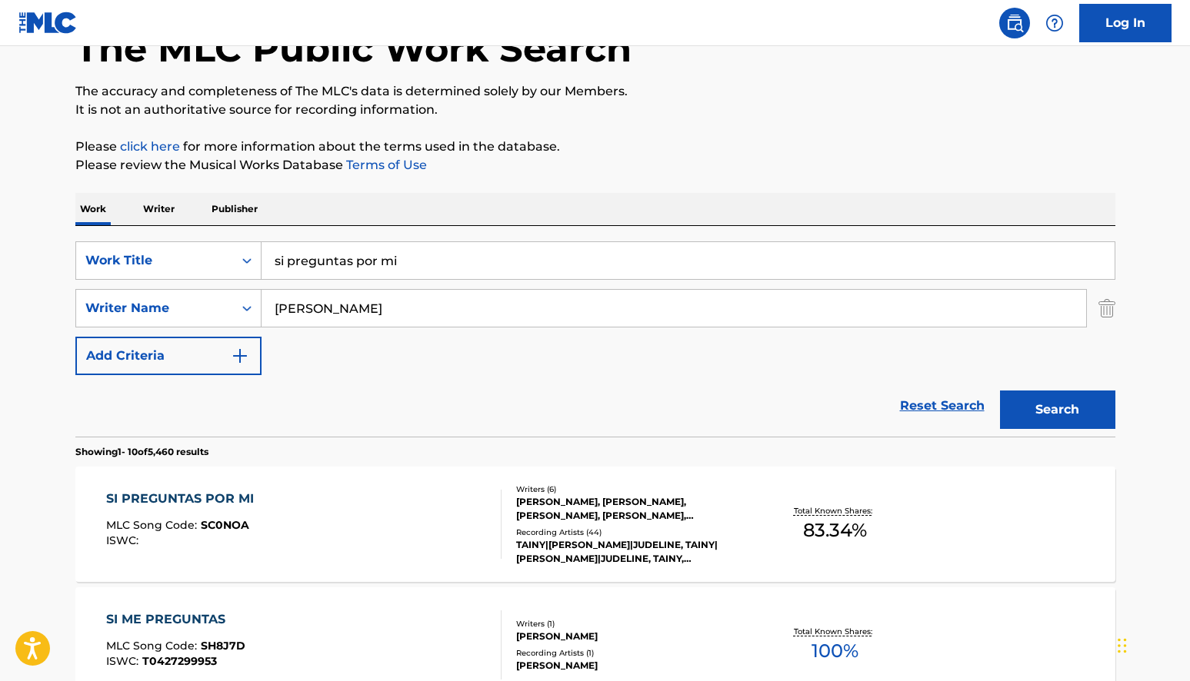
scroll to position [104, 0]
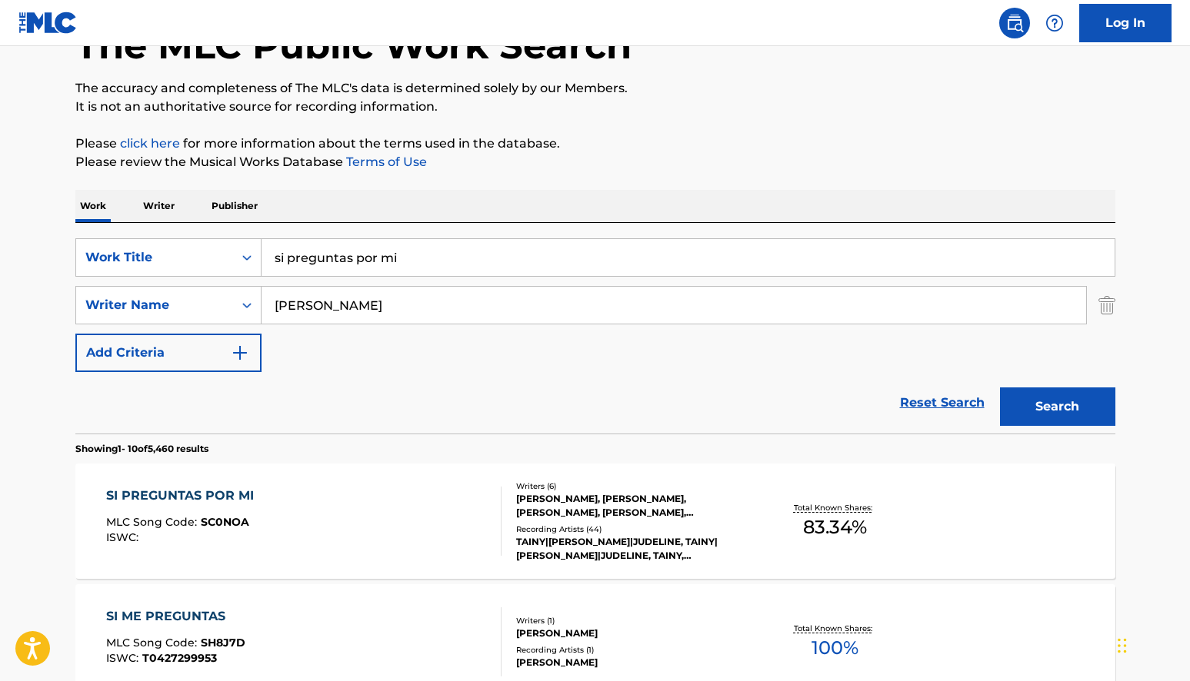
click at [628, 517] on div "[PERSON_NAME], [PERSON_NAME], [PERSON_NAME], [PERSON_NAME], [PERSON_NAME], [PER…" at bounding box center [632, 506] width 232 height 28
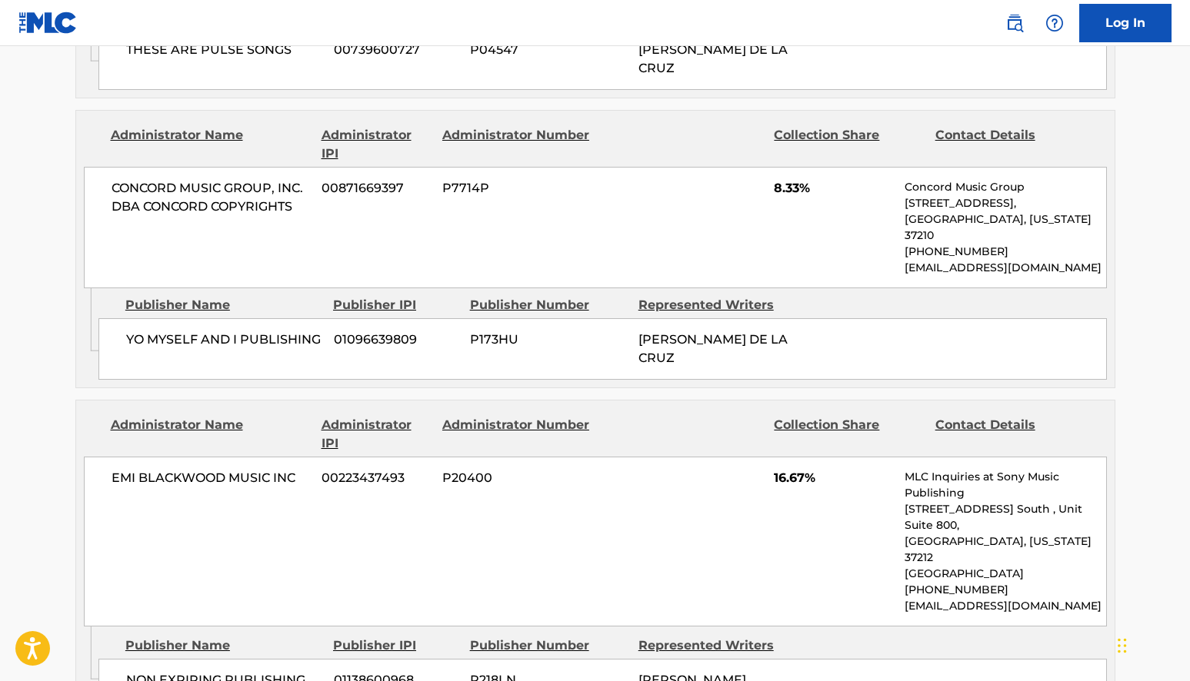
scroll to position [1389, 0]
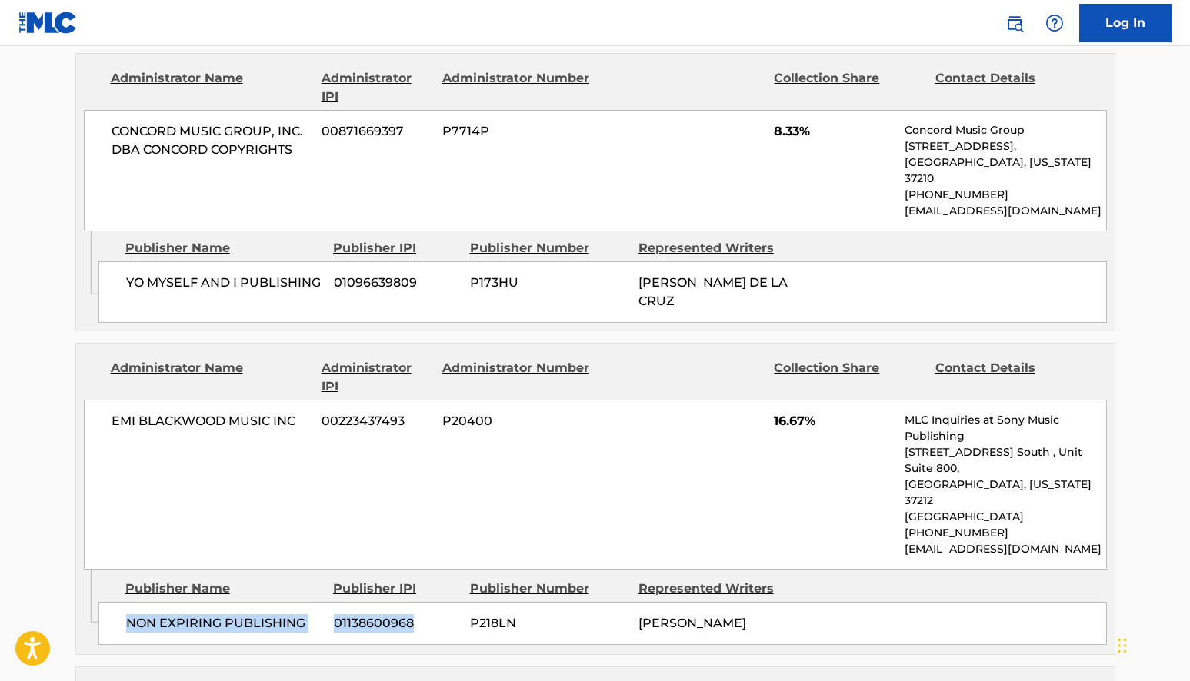
drag, startPoint x: 413, startPoint y: 558, endPoint x: 124, endPoint y: 560, distance: 289.2
click at [124, 602] on div "NON EXPIRING PUBLISHING 01138600968 P218LN [PERSON_NAME]" at bounding box center [602, 623] width 1008 height 43
copy div "NON EXPIRING PUBLISHING 01138600968"
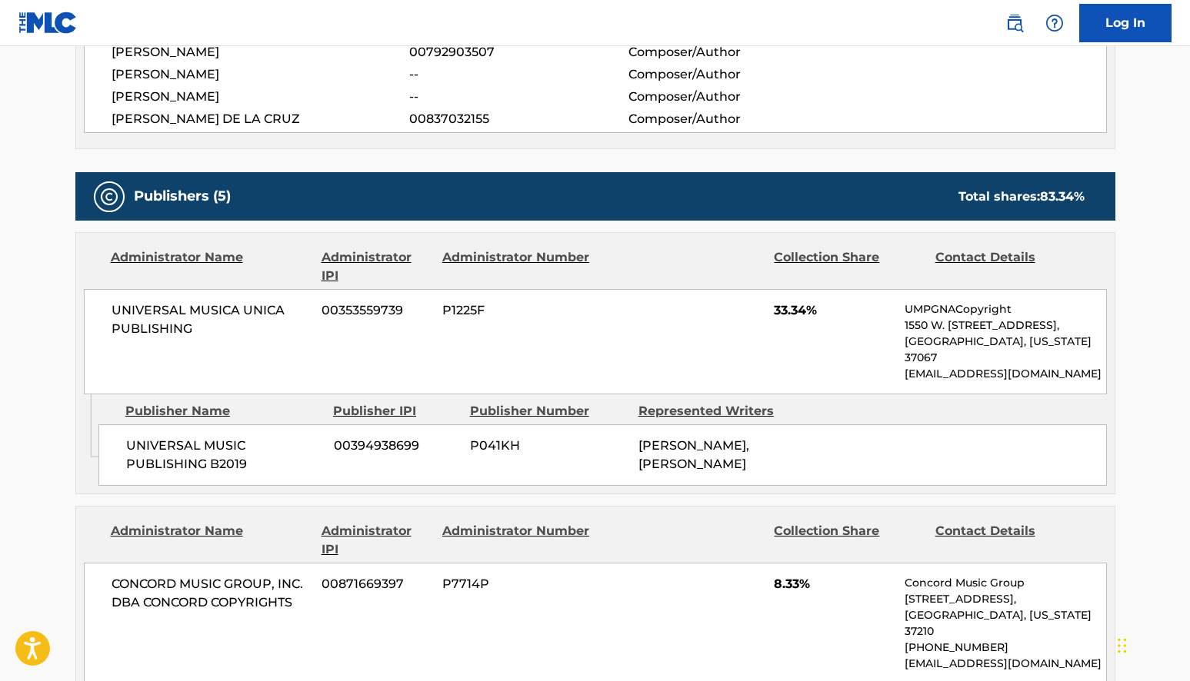
scroll to position [0, 0]
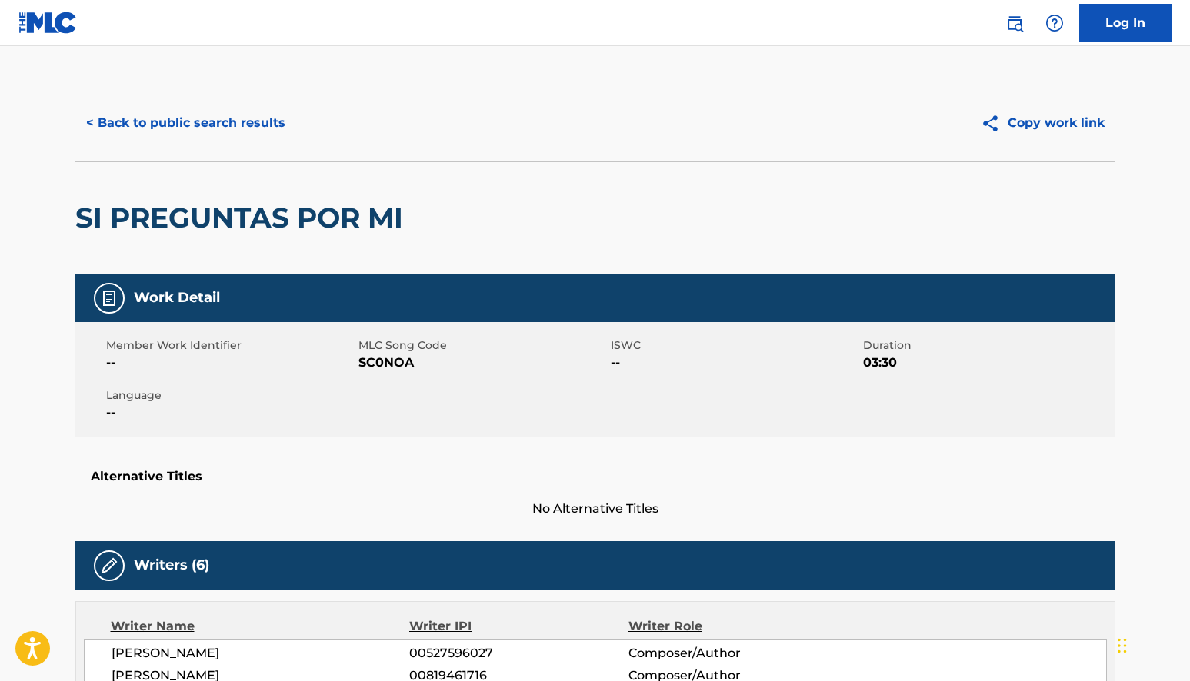
click at [129, 126] on button "< Back to public search results" at bounding box center [185, 123] width 221 height 38
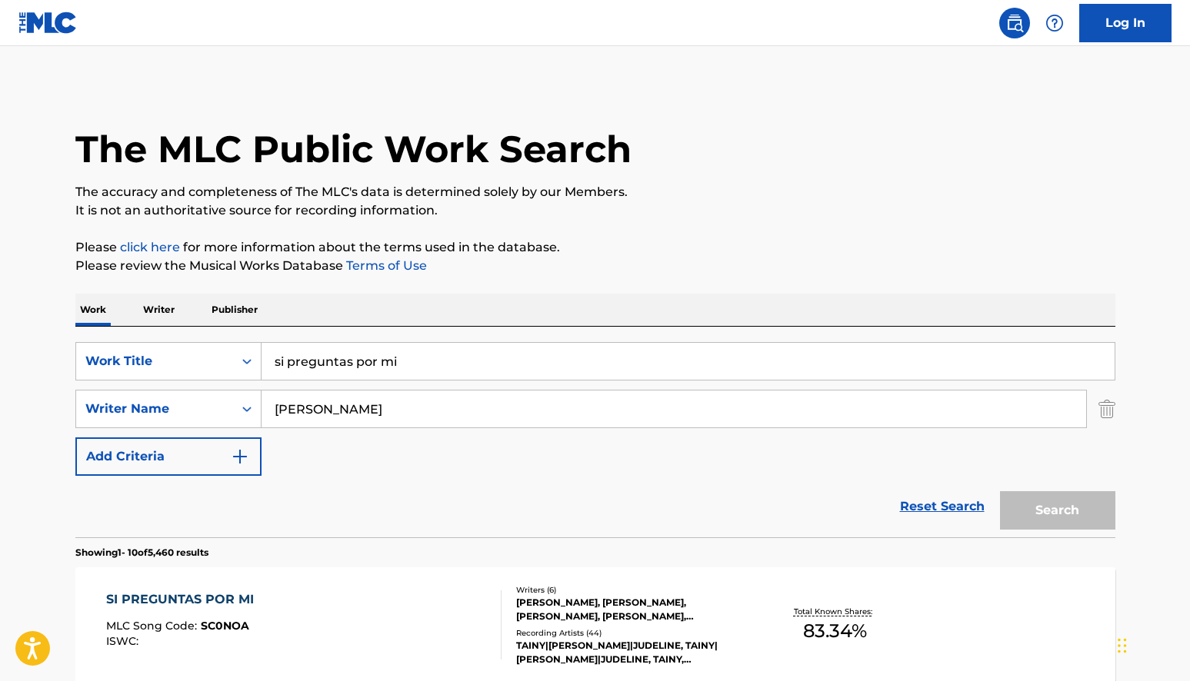
scroll to position [104, 0]
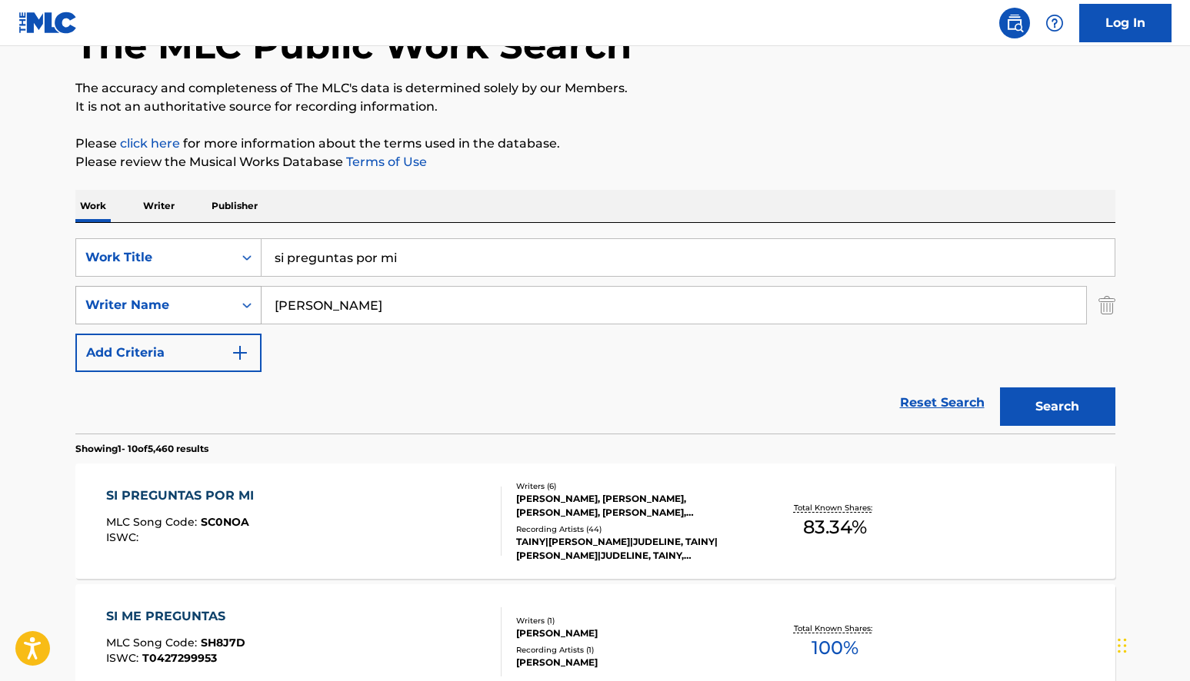
click at [196, 305] on div "Writer Name" at bounding box center [154, 305] width 138 height 18
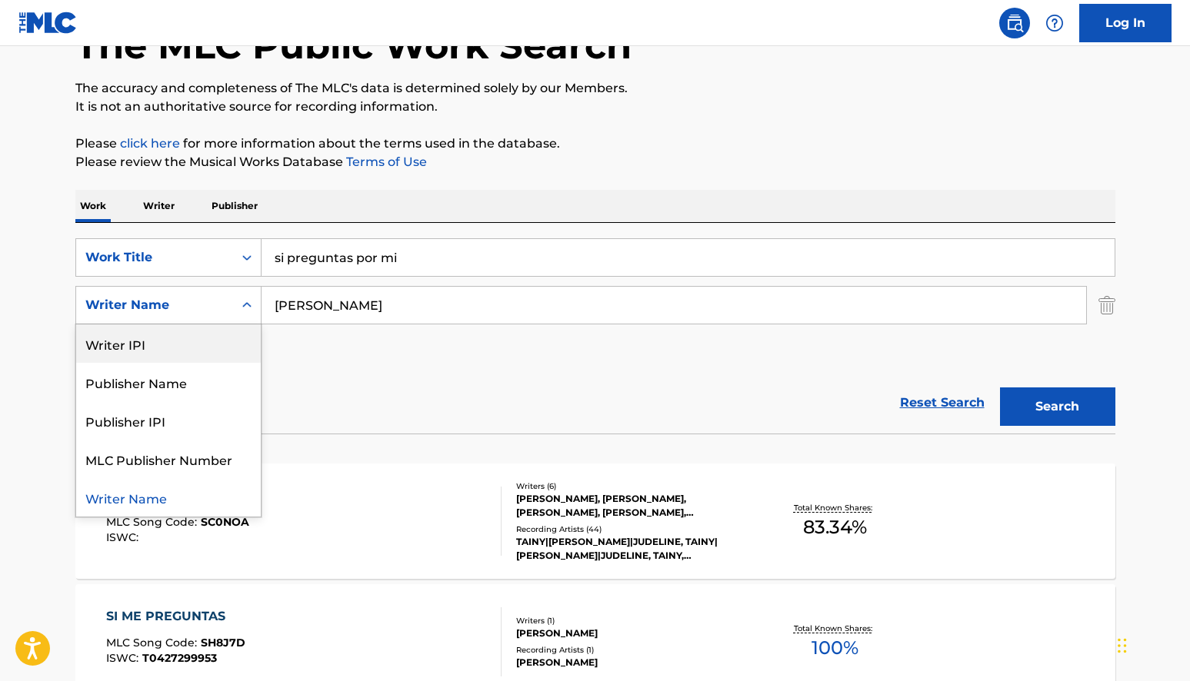
click at [184, 388] on div "Publisher Name" at bounding box center [168, 382] width 185 height 38
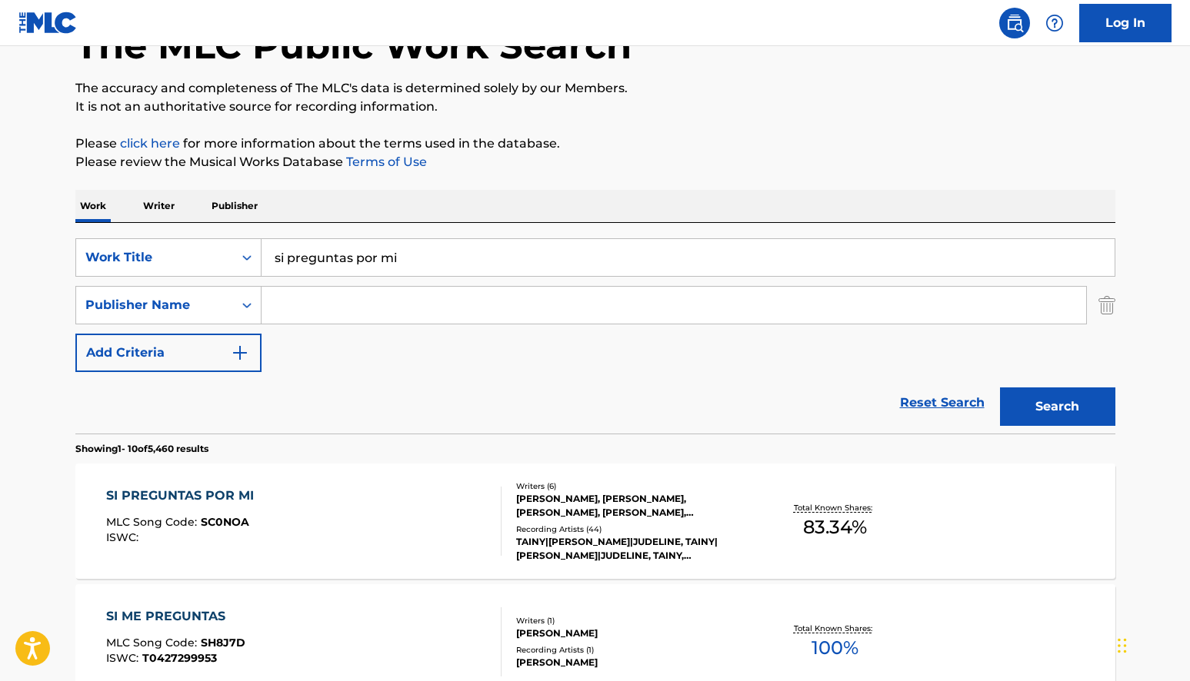
click at [353, 265] on input "si preguntas por mi" at bounding box center [687, 257] width 853 height 37
drag, startPoint x: 404, startPoint y: 257, endPoint x: 358, endPoint y: 257, distance: 45.4
click at [301, 255] on input "si preguntas por mi" at bounding box center [687, 257] width 853 height 37
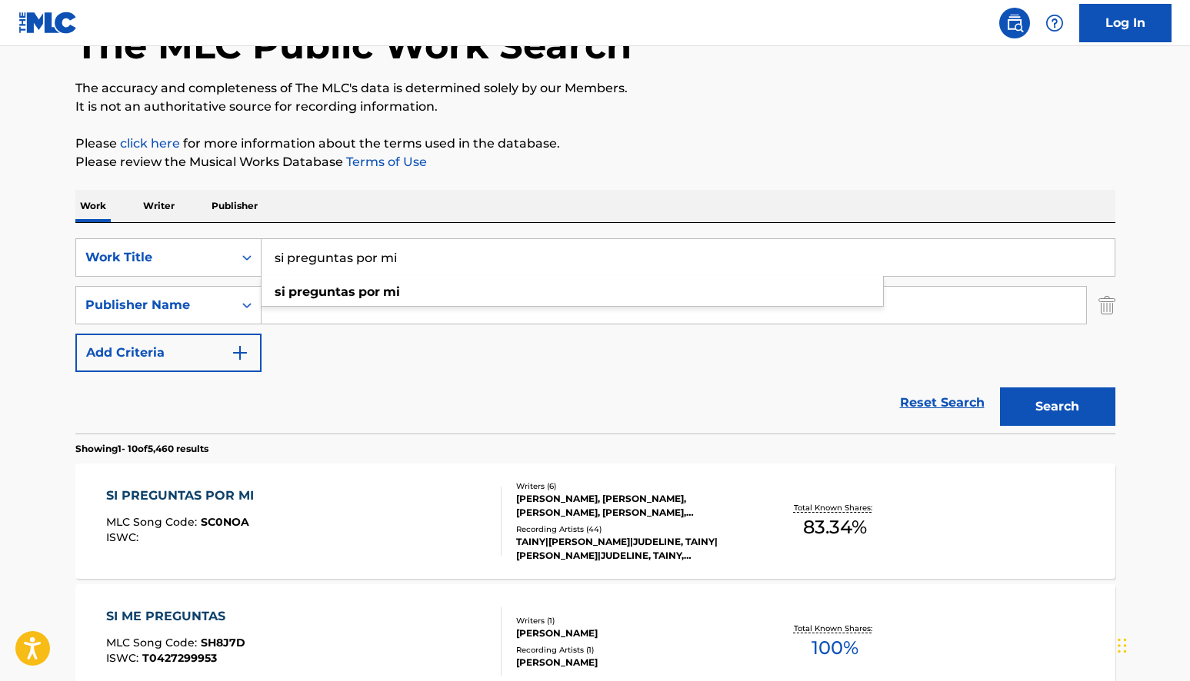
click at [301, 255] on input "si preguntas por mi" at bounding box center [687, 257] width 853 height 37
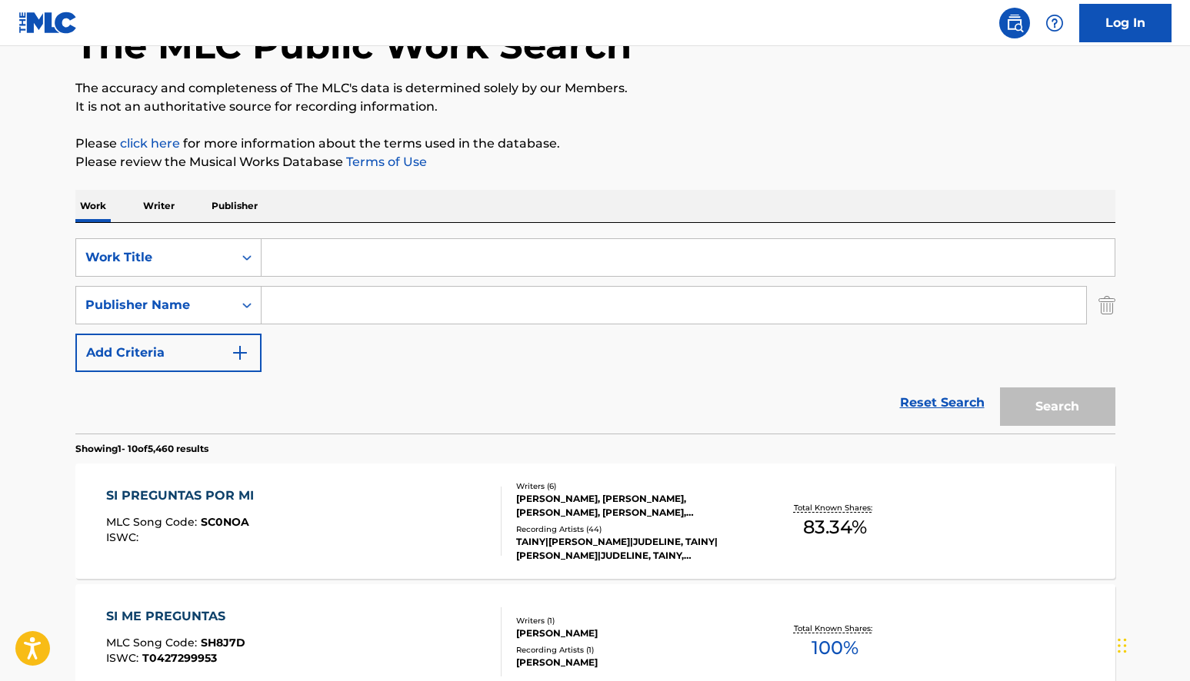
click at [342, 295] on input "Search Form" at bounding box center [673, 305] width 824 height 37
type input "M"
click at [355, 338] on span "ring publishing" at bounding box center [377, 339] width 95 height 15
type input "non expiring publishing"
click at [375, 264] on input "Search Form" at bounding box center [687, 257] width 853 height 37
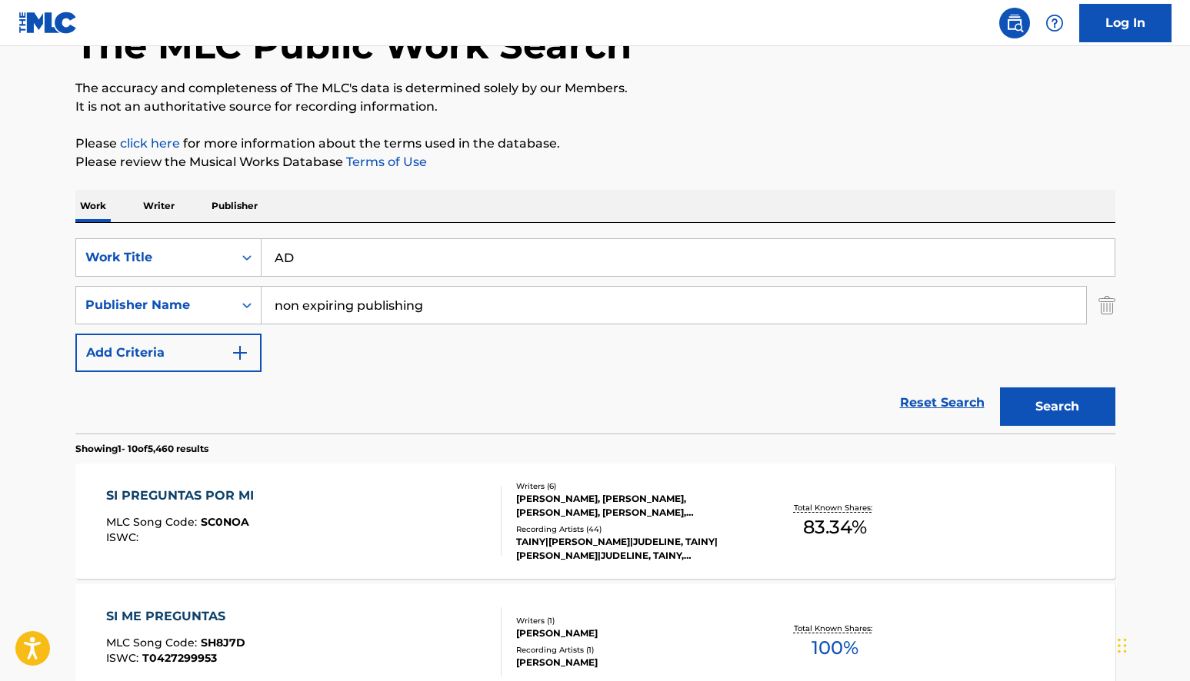
type input "A"
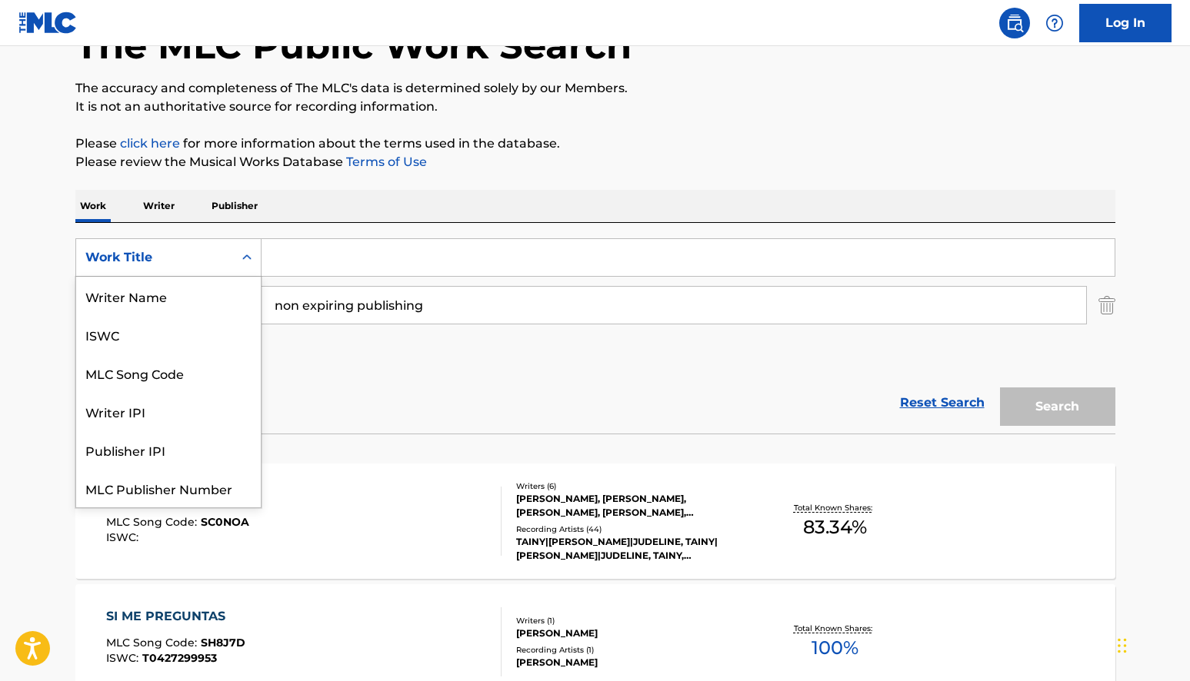
click at [235, 261] on div "Search Form" at bounding box center [247, 258] width 28 height 28
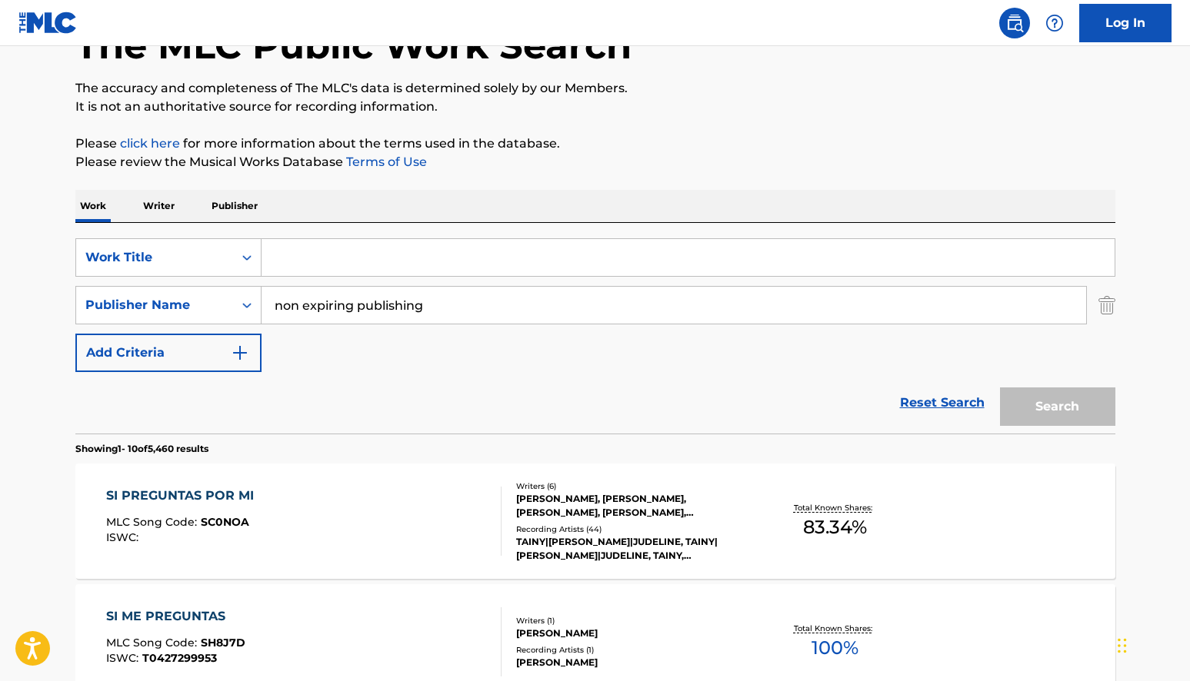
click at [386, 394] on div "Reset Search Search" at bounding box center [595, 403] width 1040 height 62
click at [302, 259] on input "Search Form" at bounding box center [687, 257] width 853 height 37
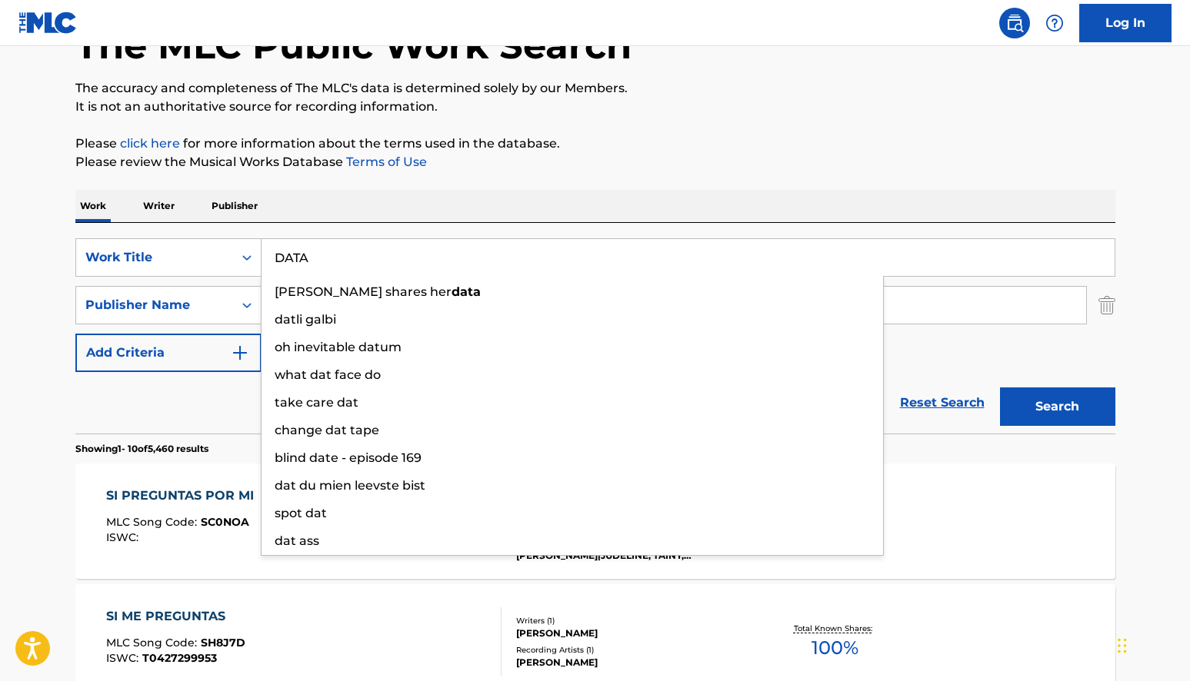
click at [1057, 407] on button "Search" at bounding box center [1057, 407] width 115 height 38
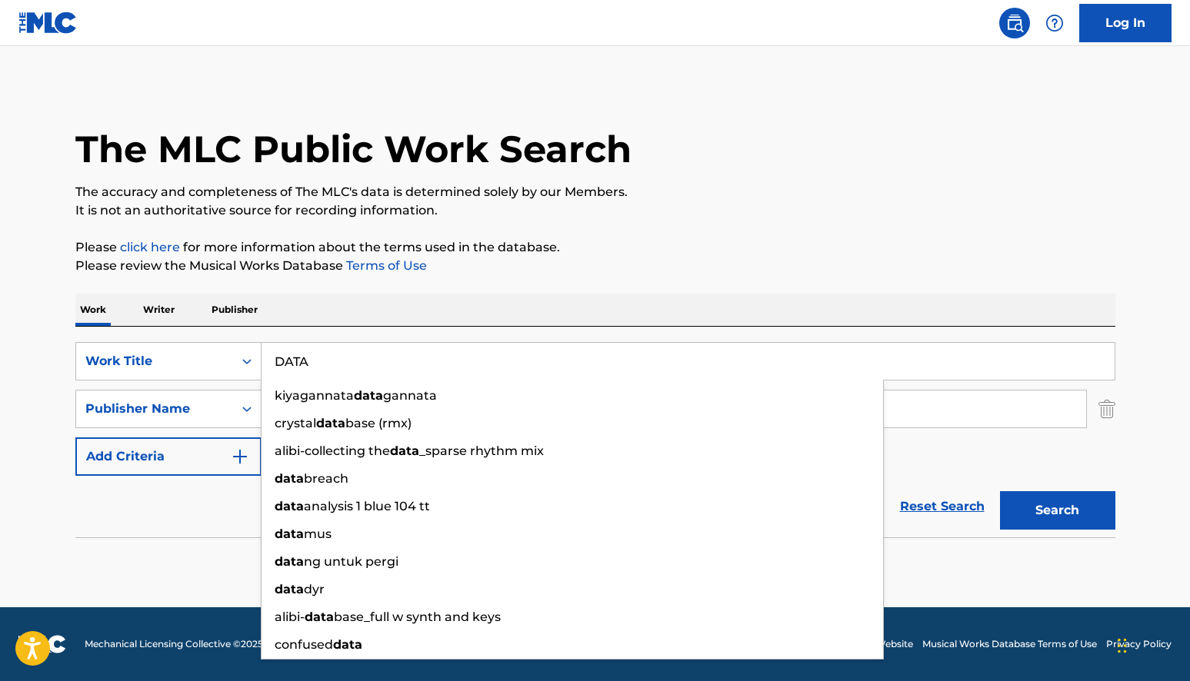
scroll to position [0, 0]
click at [328, 367] on input "DATA" at bounding box center [687, 361] width 853 height 37
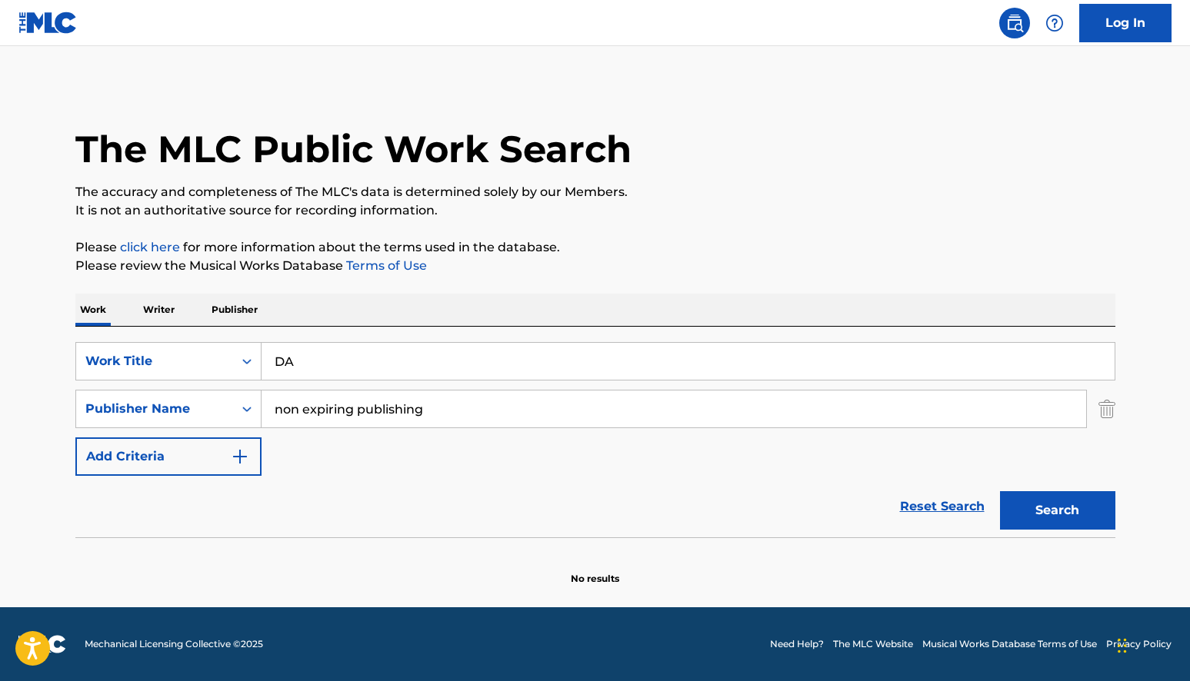
type input "D"
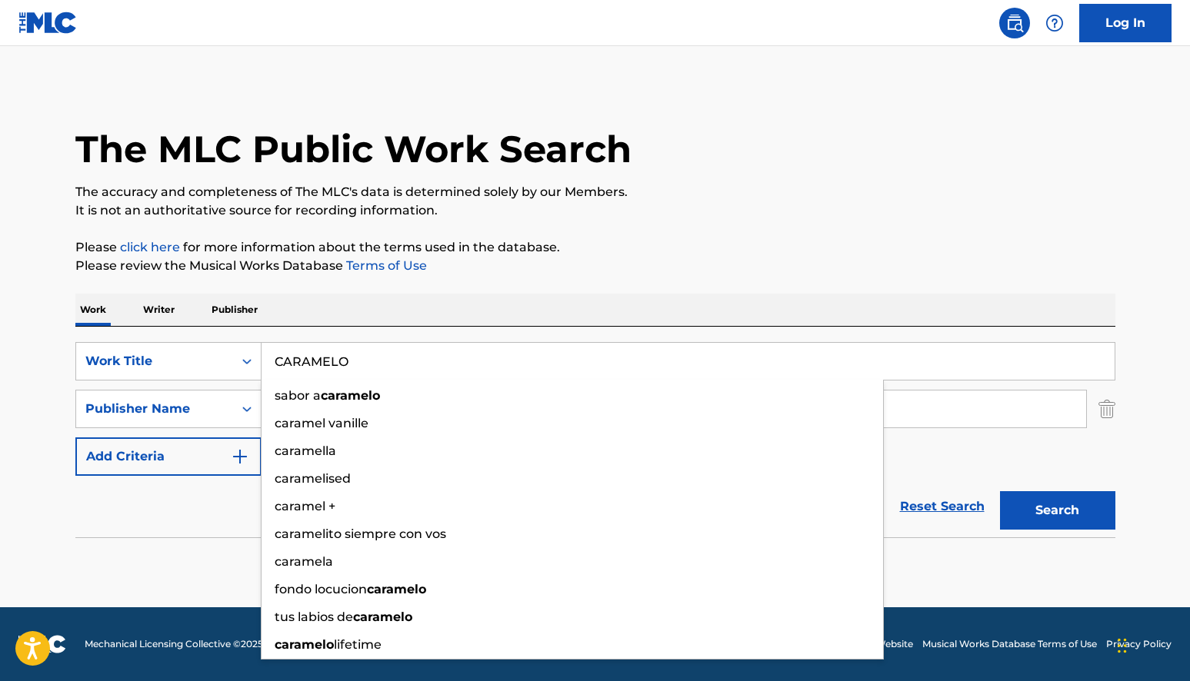
click at [1057, 511] on button "Search" at bounding box center [1057, 510] width 115 height 38
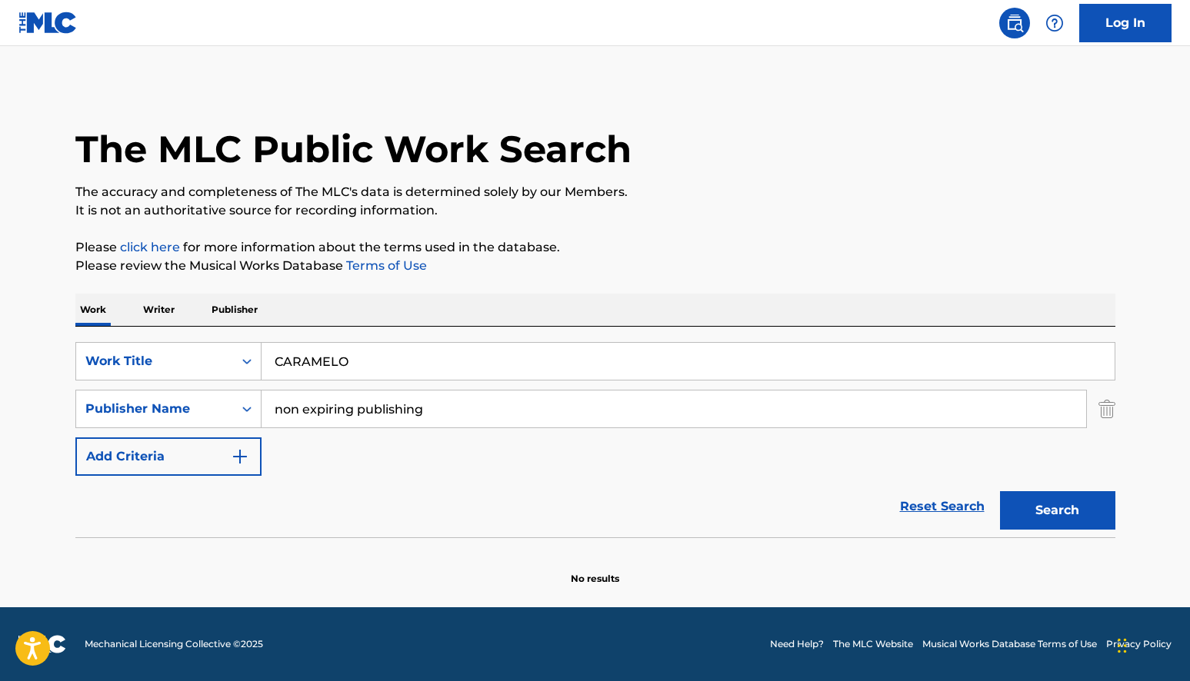
click at [335, 358] on input "CARAMELO" at bounding box center [687, 361] width 853 height 37
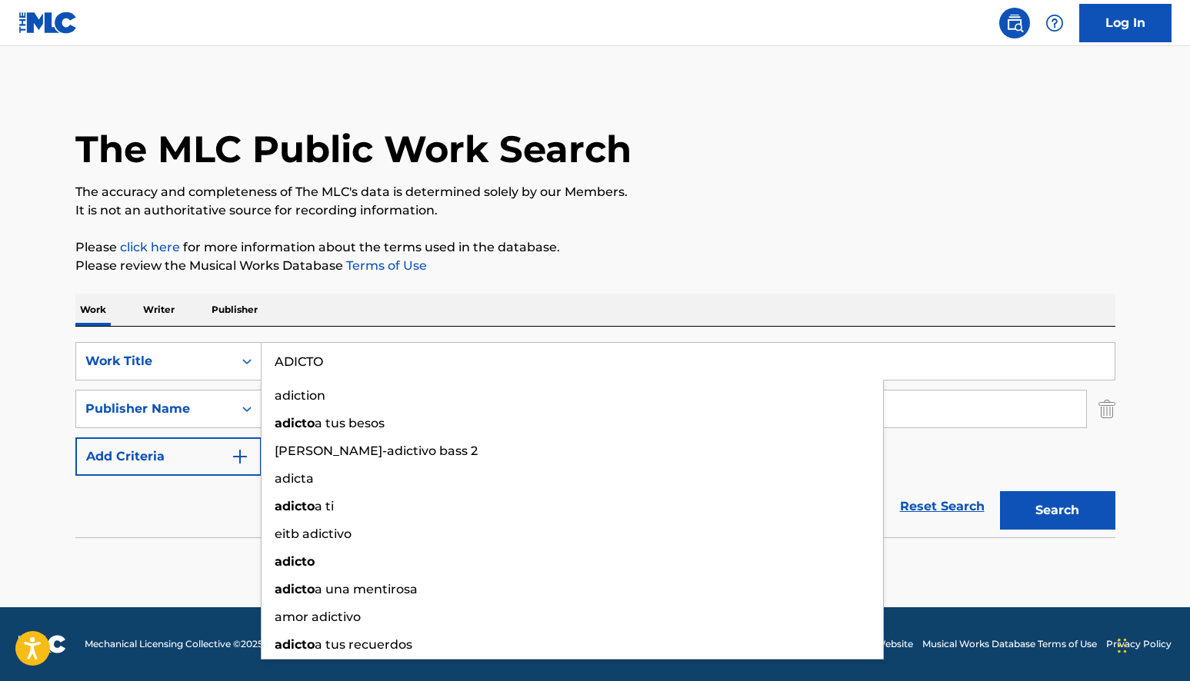
type input "ADICTO"
click at [1057, 511] on button "Search" at bounding box center [1057, 510] width 115 height 38
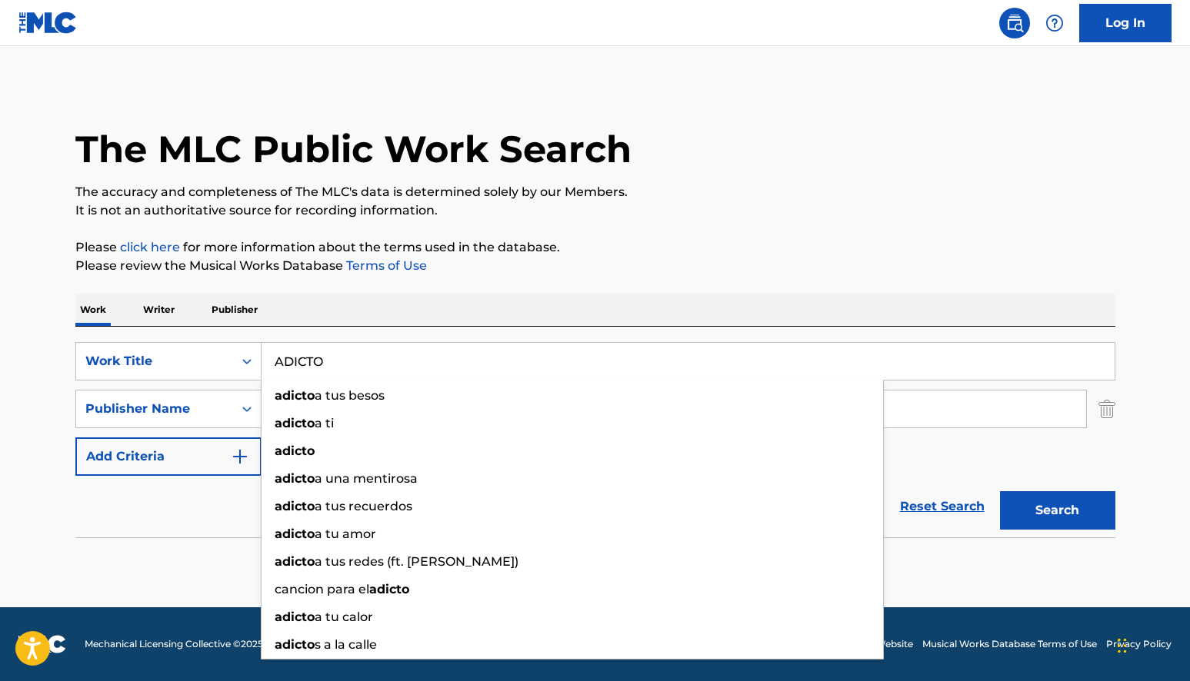
click at [318, 356] on input "ADICTO" at bounding box center [687, 361] width 853 height 37
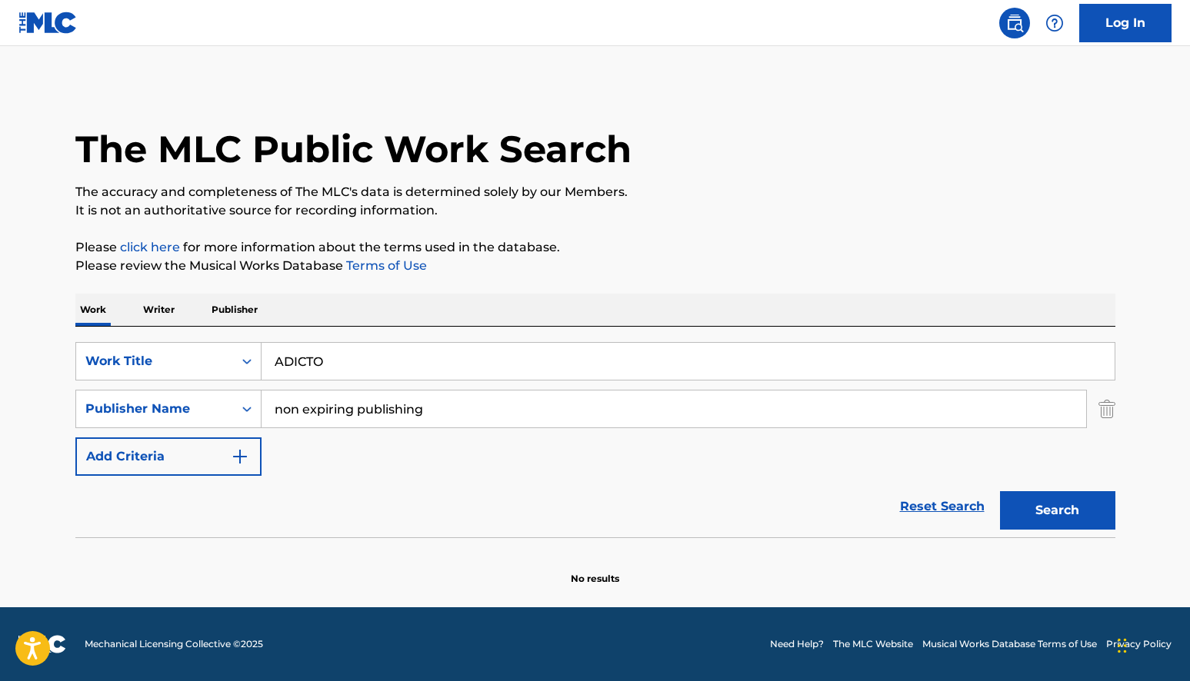
click at [162, 309] on p "Writer" at bounding box center [158, 310] width 41 height 32
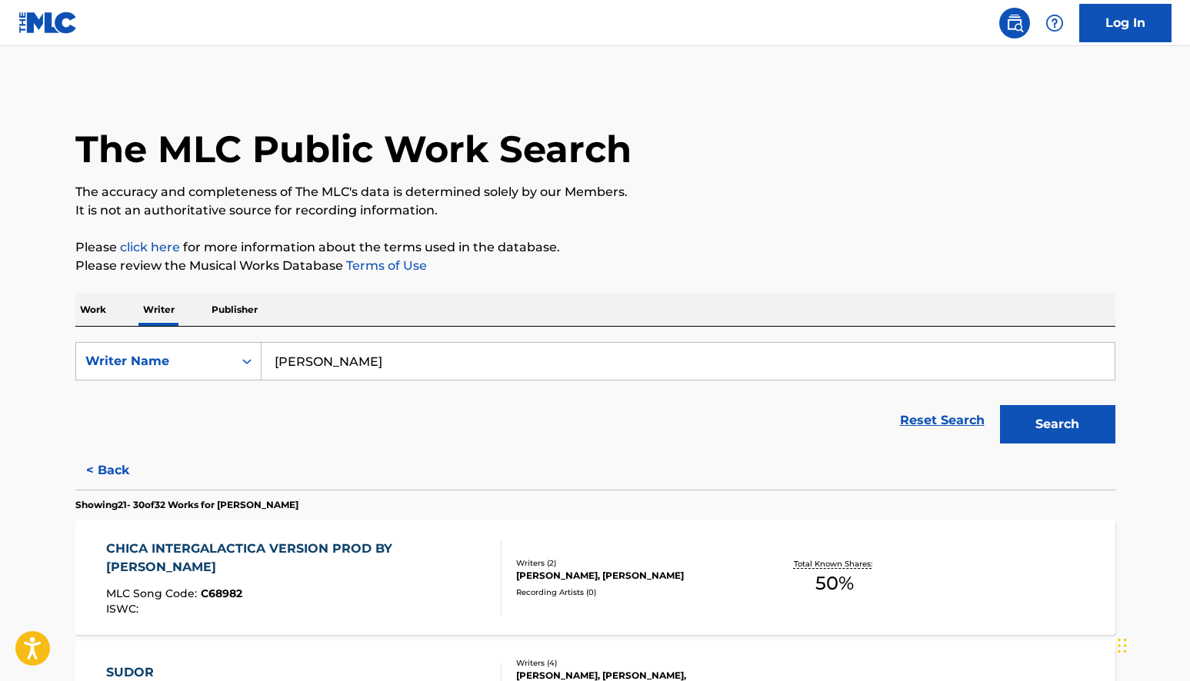
click at [228, 305] on p "Publisher" at bounding box center [234, 310] width 55 height 32
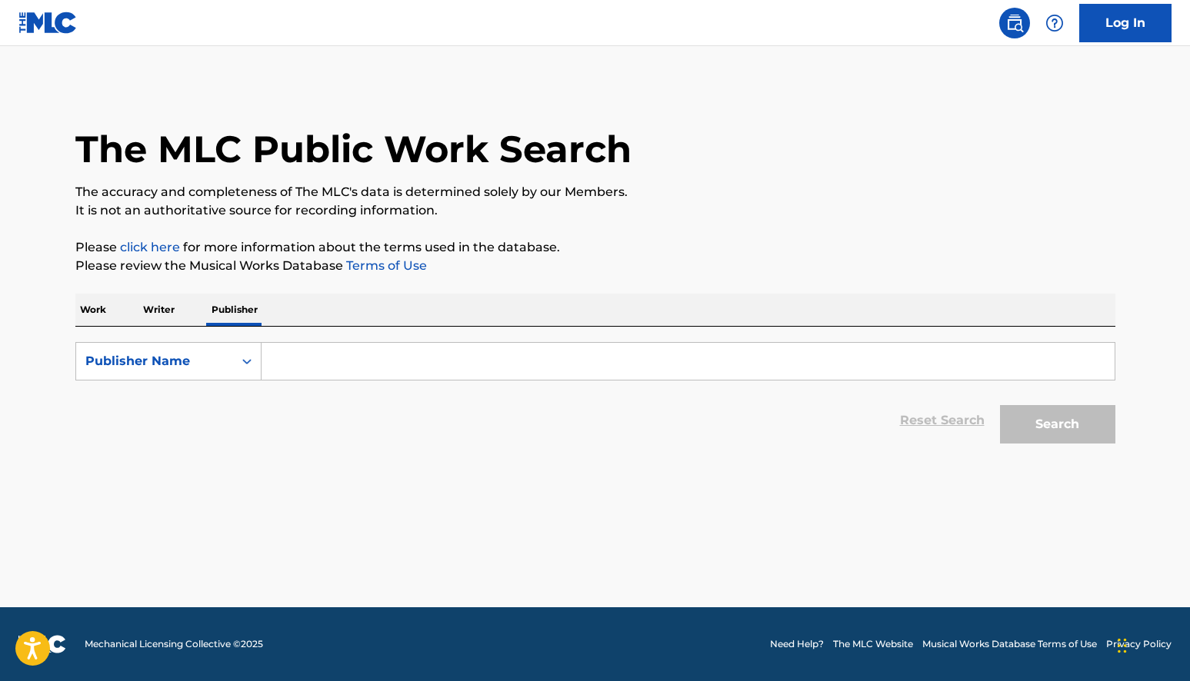
click at [330, 359] on input "Search Form" at bounding box center [687, 361] width 853 height 37
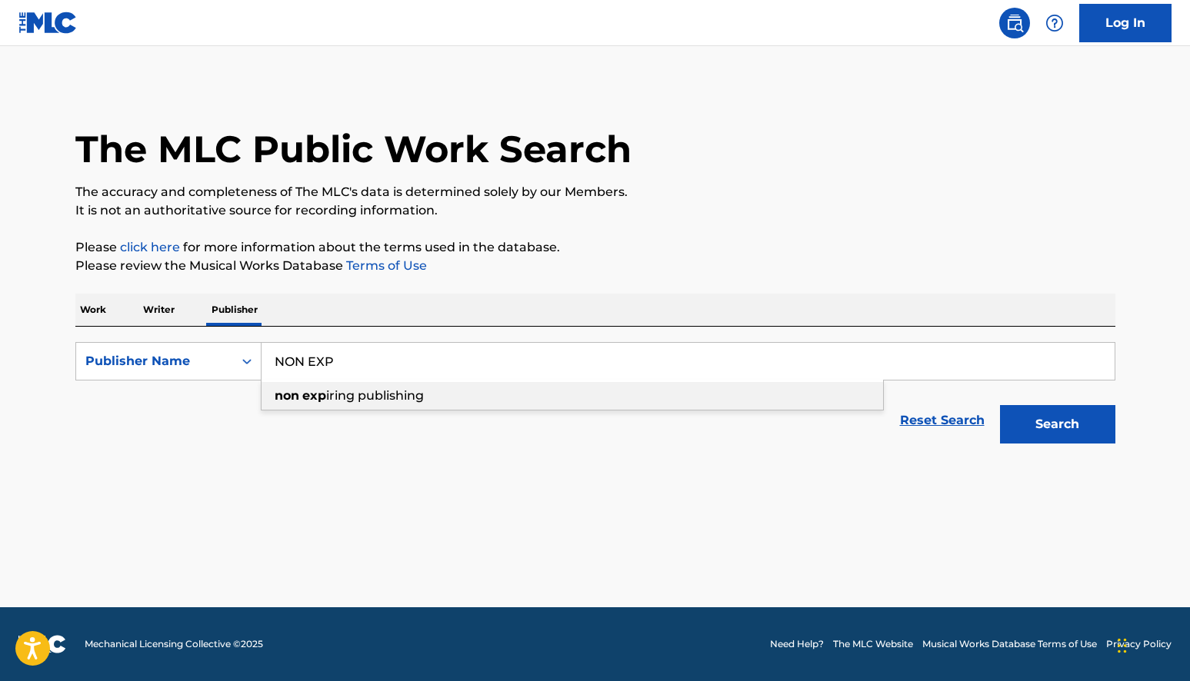
click at [350, 401] on span "iring publishing" at bounding box center [375, 395] width 98 height 15
type input "non expiring publishing"
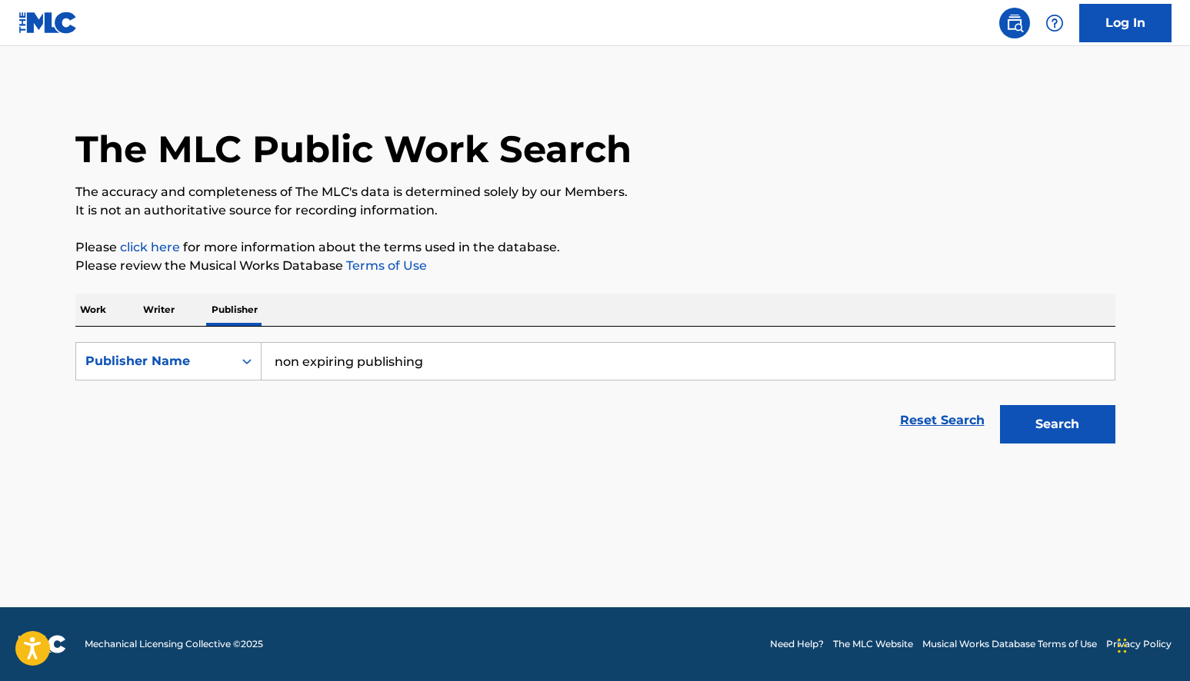
click at [1046, 430] on button "Search" at bounding box center [1057, 424] width 115 height 38
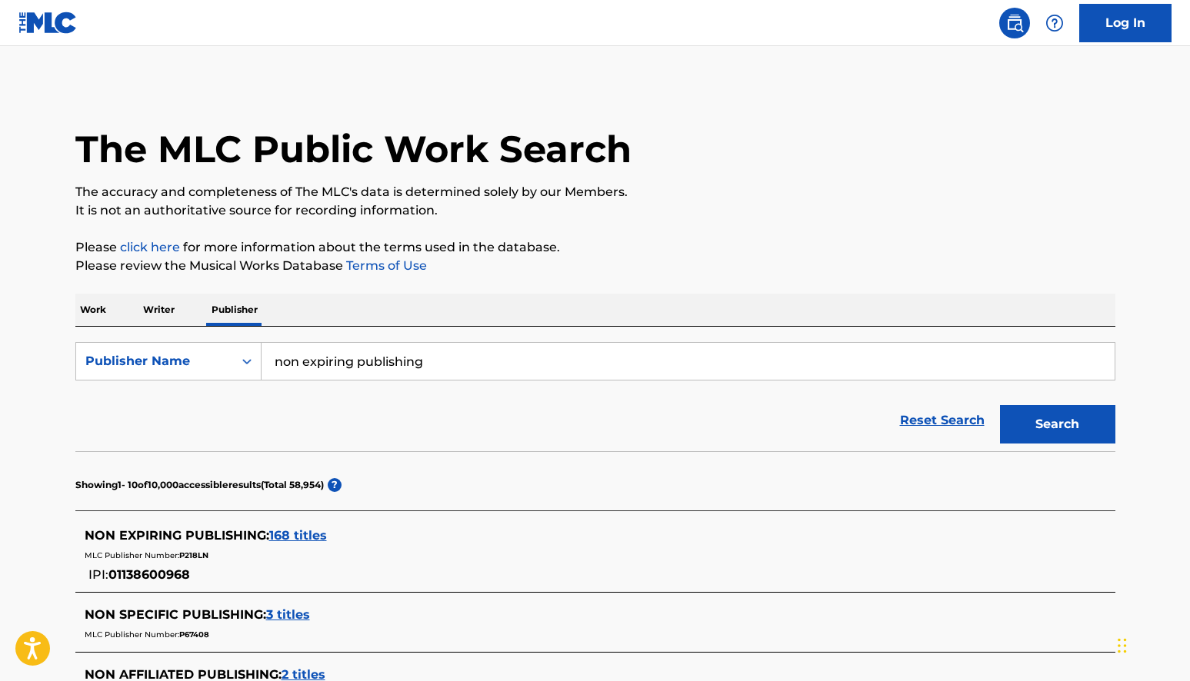
click at [295, 535] on span "168 titles" at bounding box center [298, 535] width 58 height 15
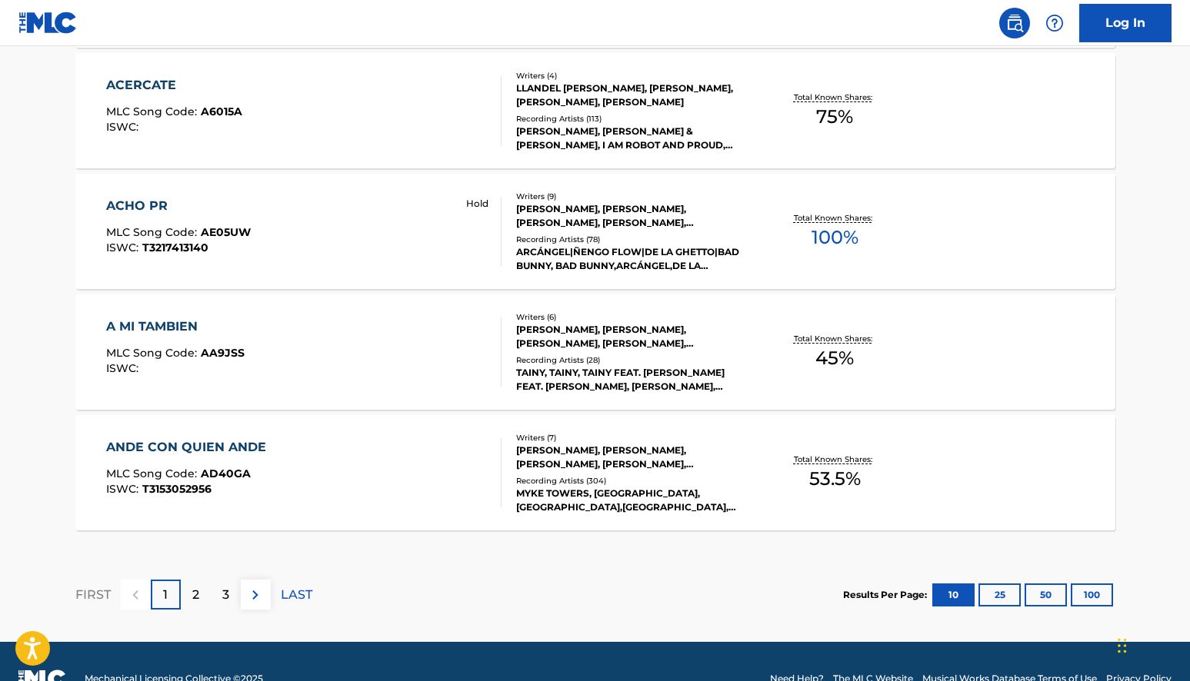
scroll to position [1235, 0]
